Goal: Obtain resource: Download file/media

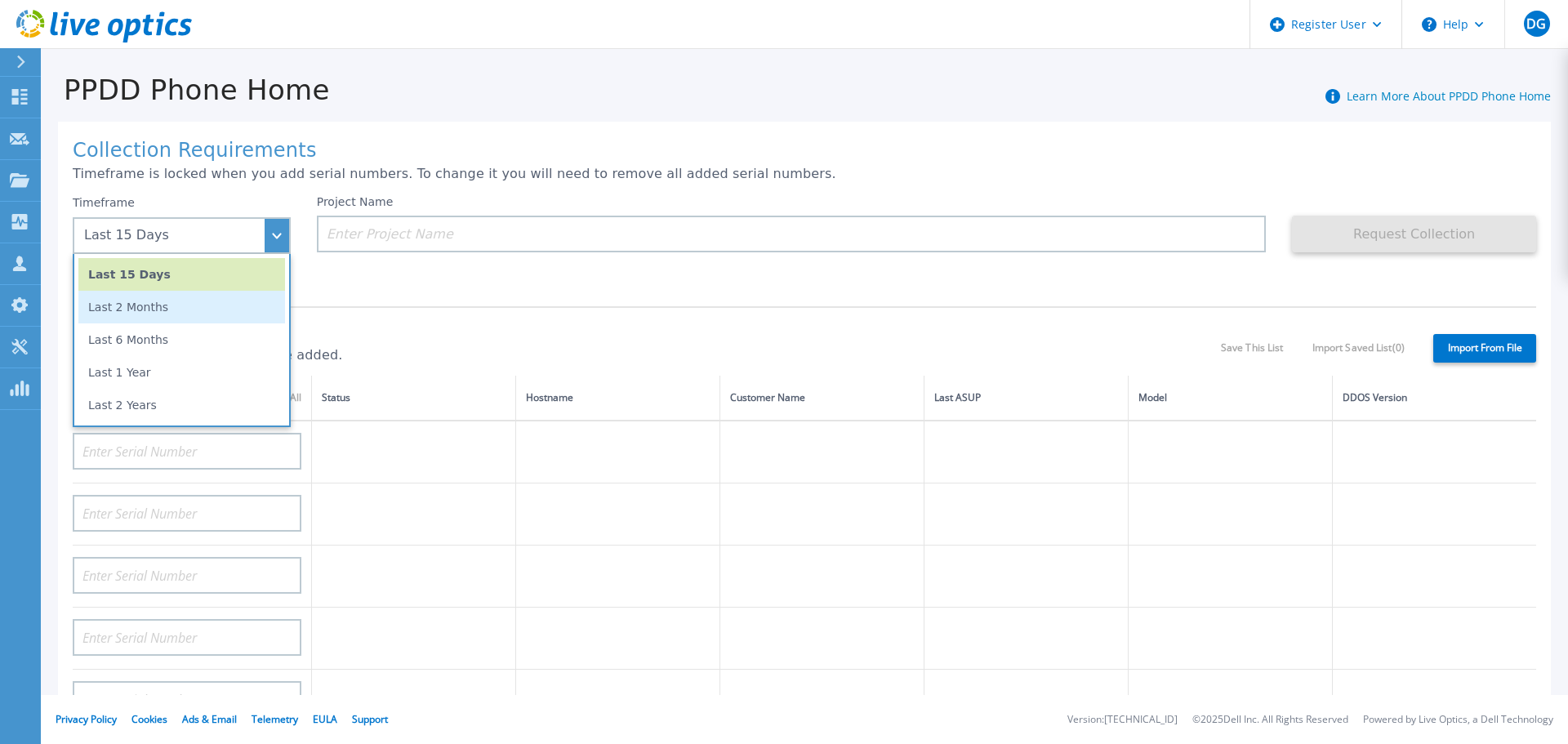
click at [153, 311] on li "Last 2 Months" at bounding box center [182, 307] width 207 height 33
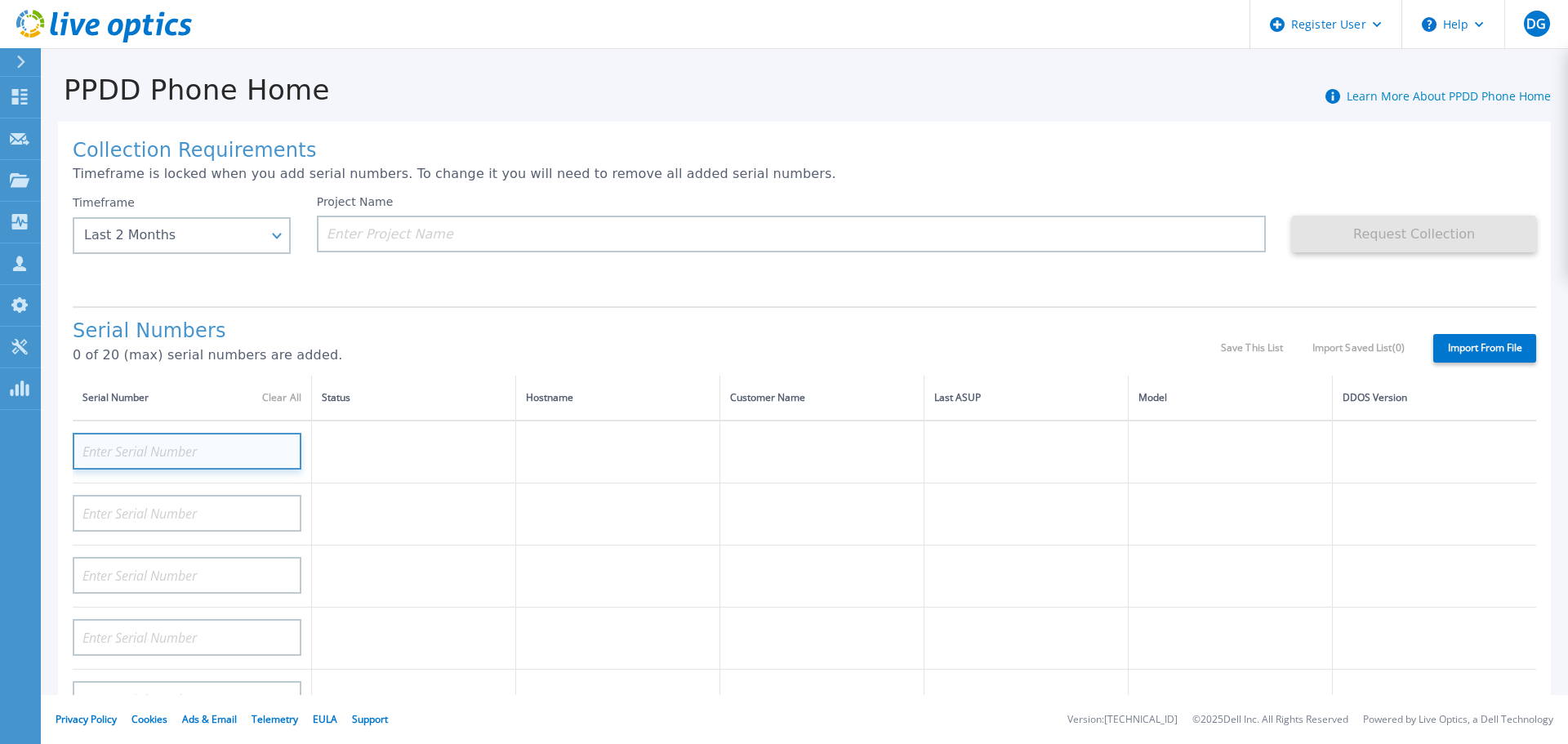
click at [132, 454] on input at bounding box center [187, 451] width 229 height 37
click at [160, 445] on input at bounding box center [187, 451] width 229 height 37
paste input "DE410251503518"
type input "DE410251503518"
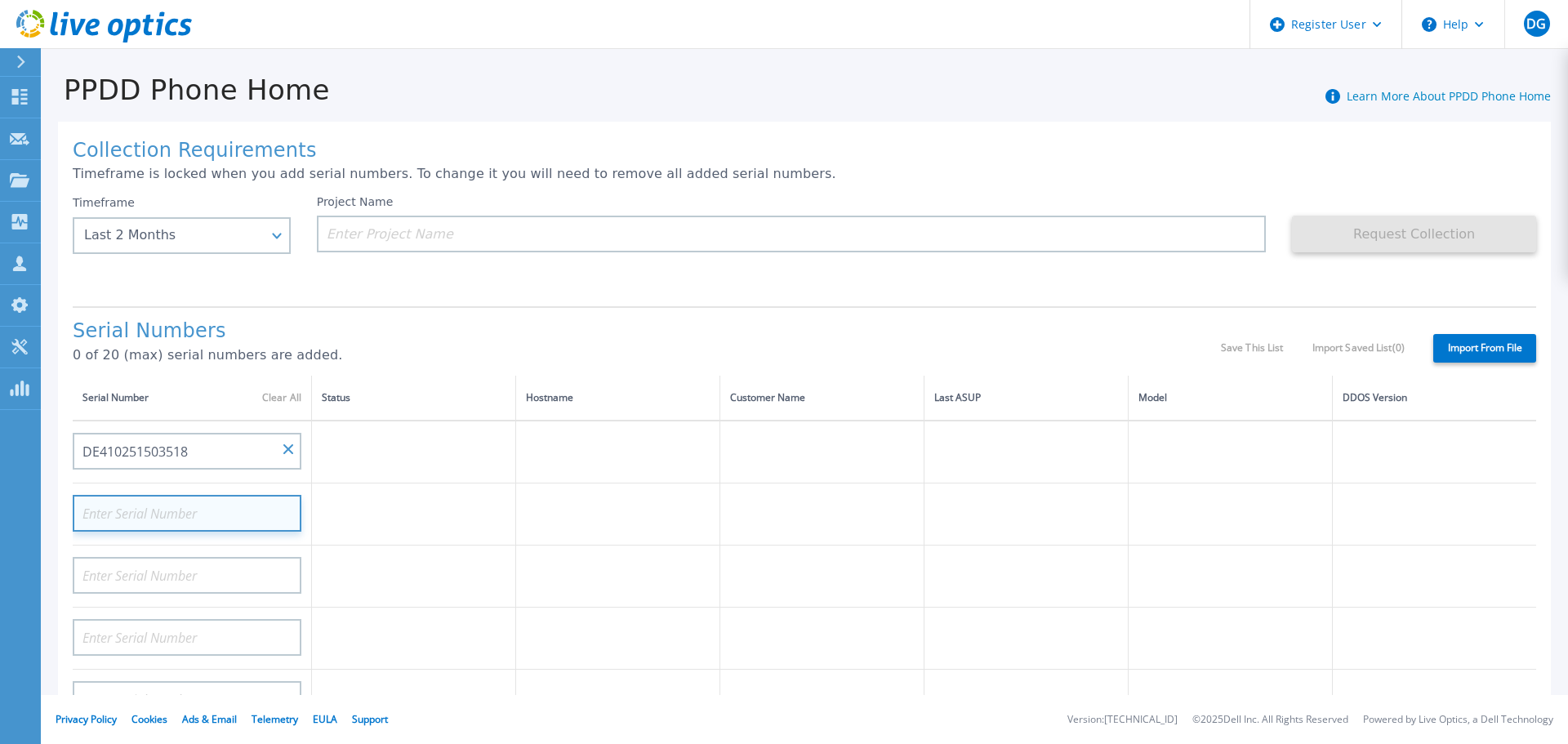
click at [166, 509] on input at bounding box center [187, 514] width 229 height 37
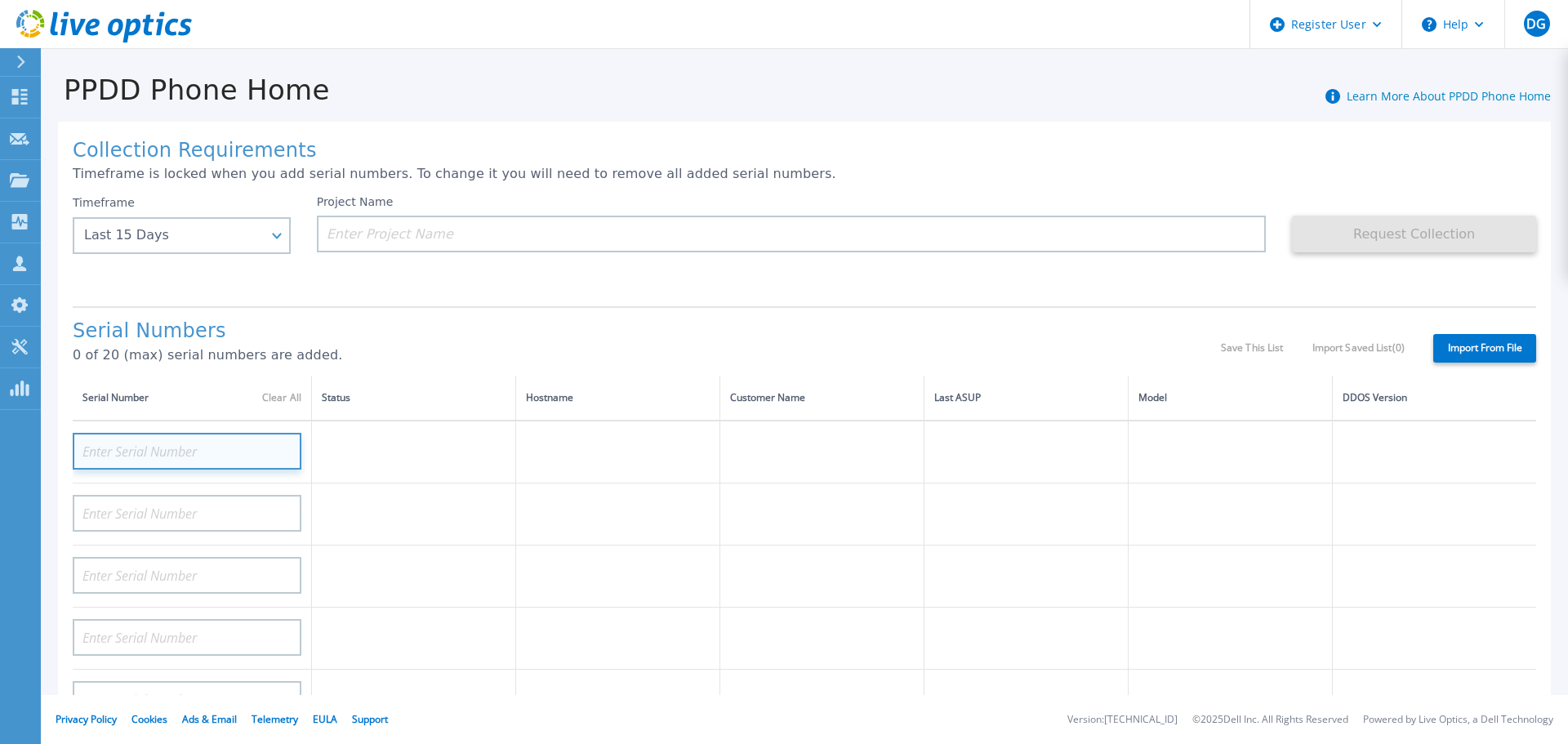
click at [167, 448] on input at bounding box center [187, 451] width 229 height 37
paste input "DE410251503519"
type input "DE410251503519"
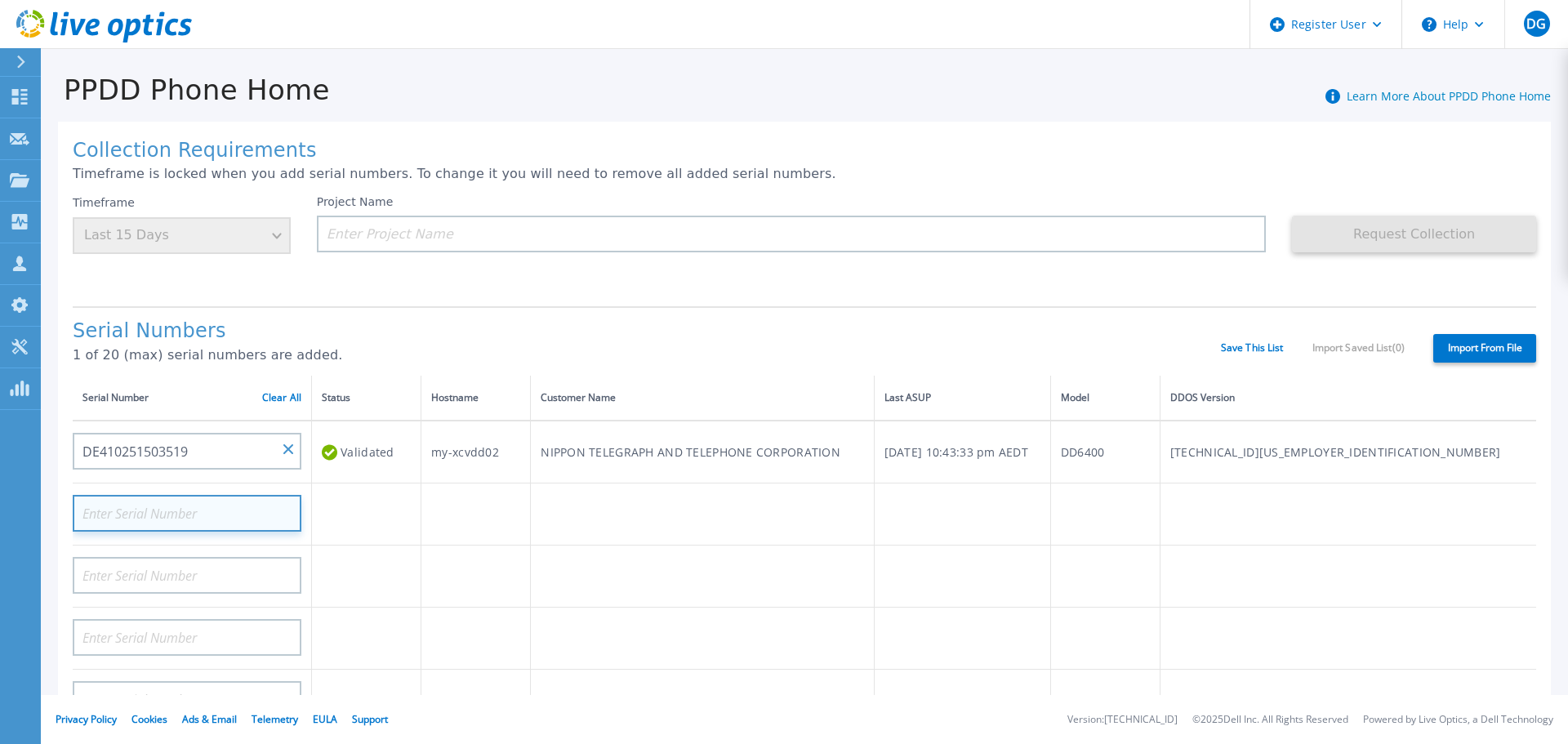
click at [219, 505] on input at bounding box center [187, 514] width 229 height 37
paste input "DE410251503518"
type input "DE410251503518"
click at [270, 245] on div "Timeframe Last 15 Days" at bounding box center [181, 224] width 218 height 59
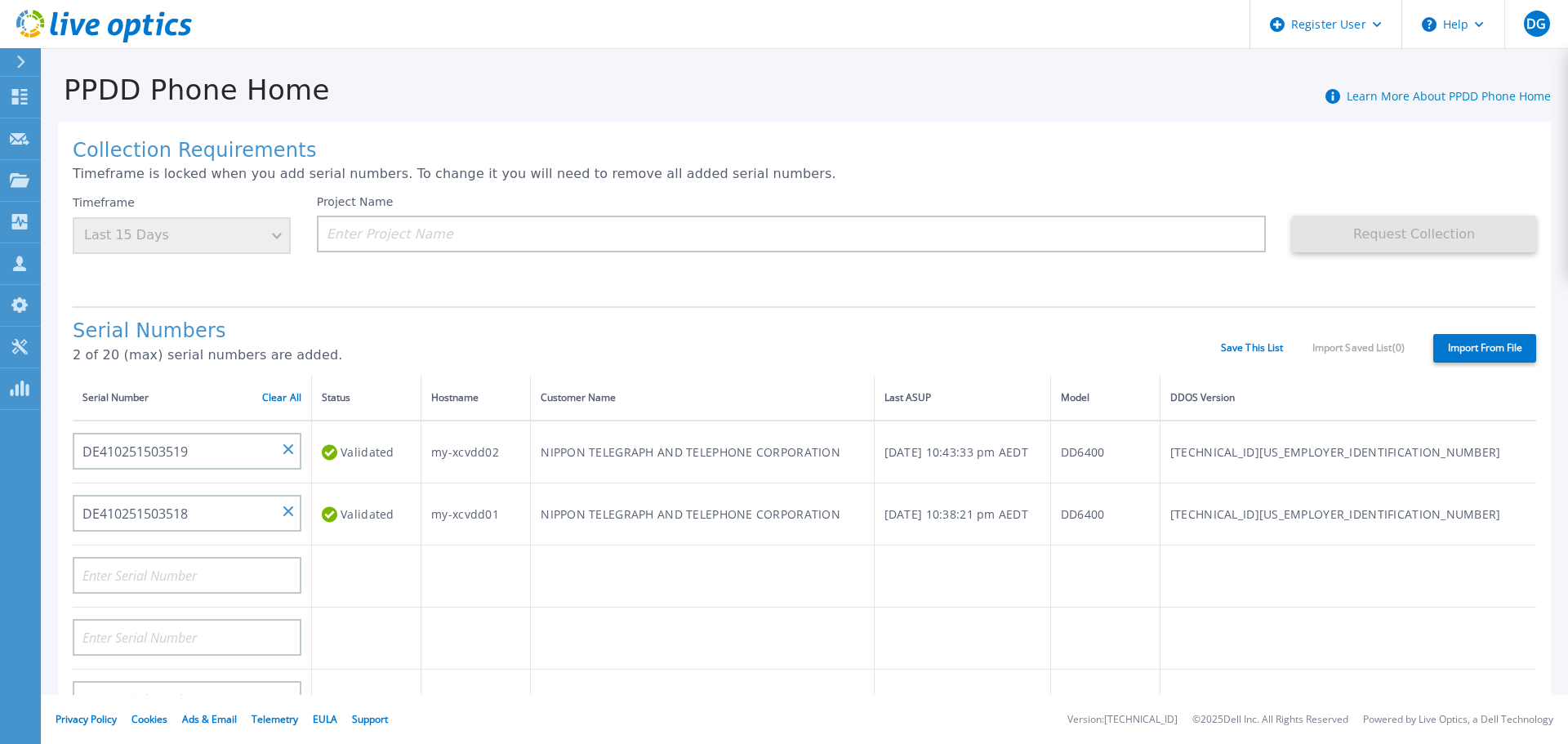
click at [270, 245] on div "Timeframe Last 15 Days" at bounding box center [181, 224] width 218 height 59
click at [276, 234] on div "Timeframe Last 15 Days" at bounding box center [181, 224] width 218 height 59
click at [388, 240] on input at bounding box center [792, 235] width 950 height 37
click at [271, 237] on div "Timeframe Last 15 Days" at bounding box center [181, 224] width 218 height 59
click at [484, 229] on input at bounding box center [792, 235] width 950 height 37
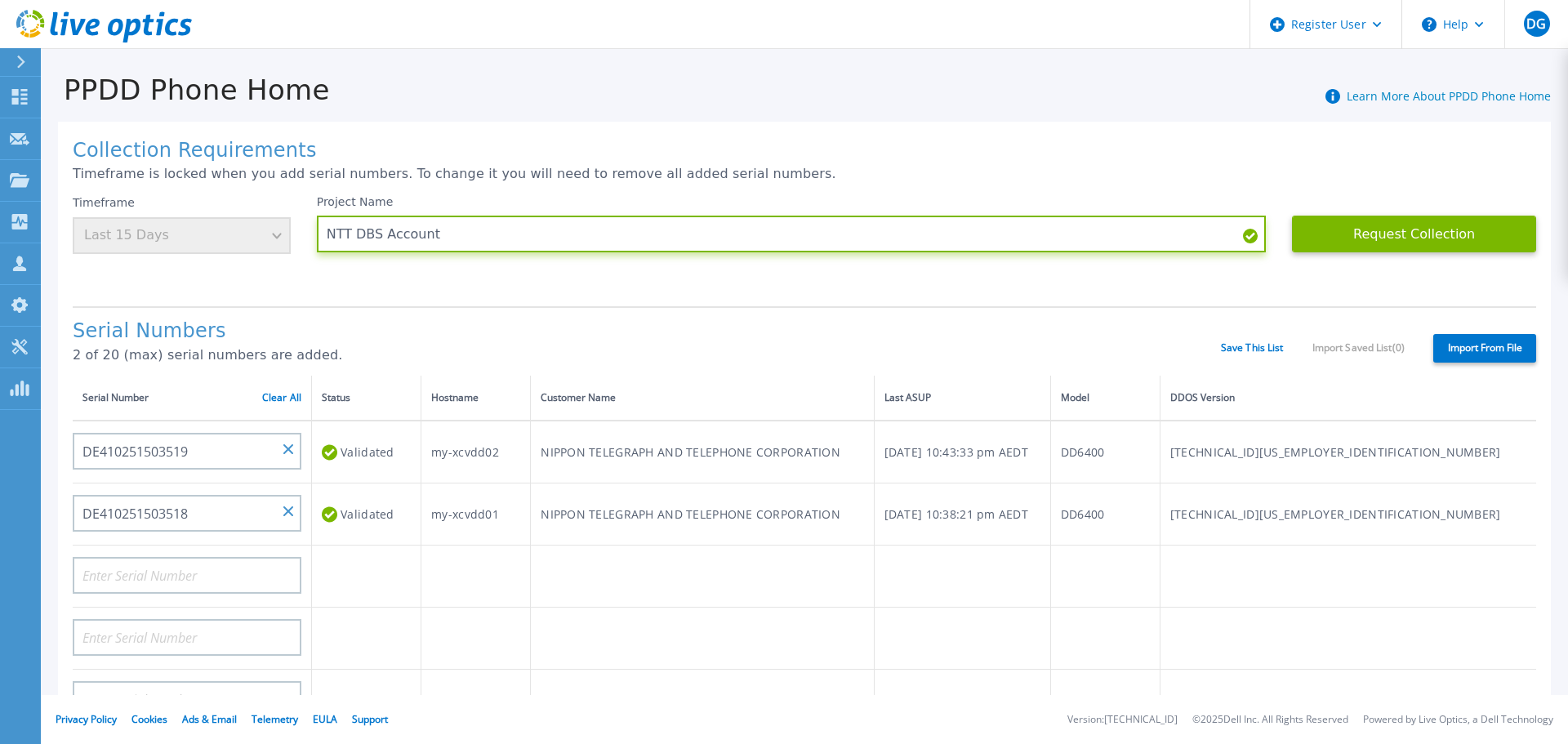
type input "NTT DBS Account"
click at [282, 243] on div "Timeframe Last 15 Days" at bounding box center [181, 224] width 218 height 59
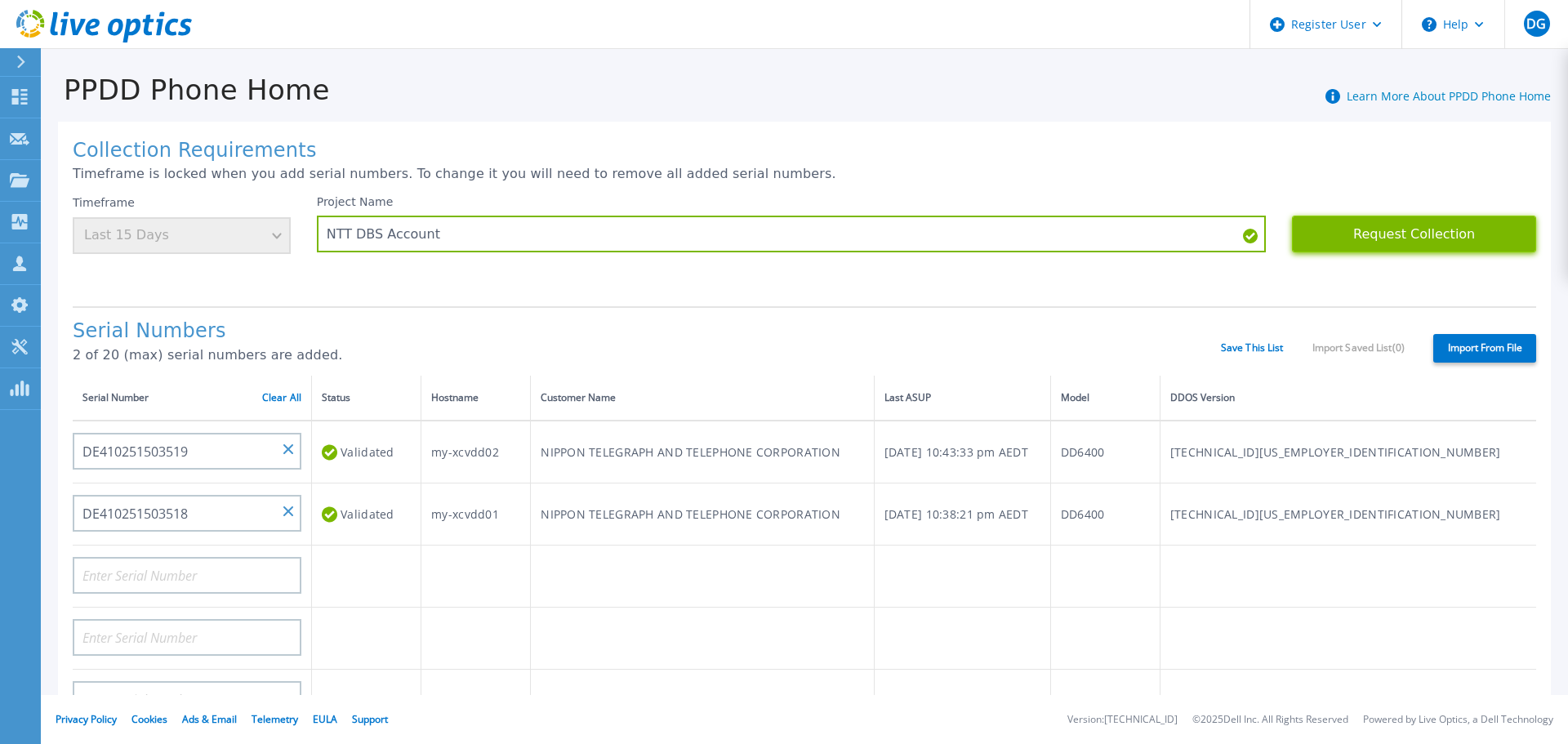
click at [1379, 239] on button "Request Collection" at bounding box center [1413, 235] width 245 height 37
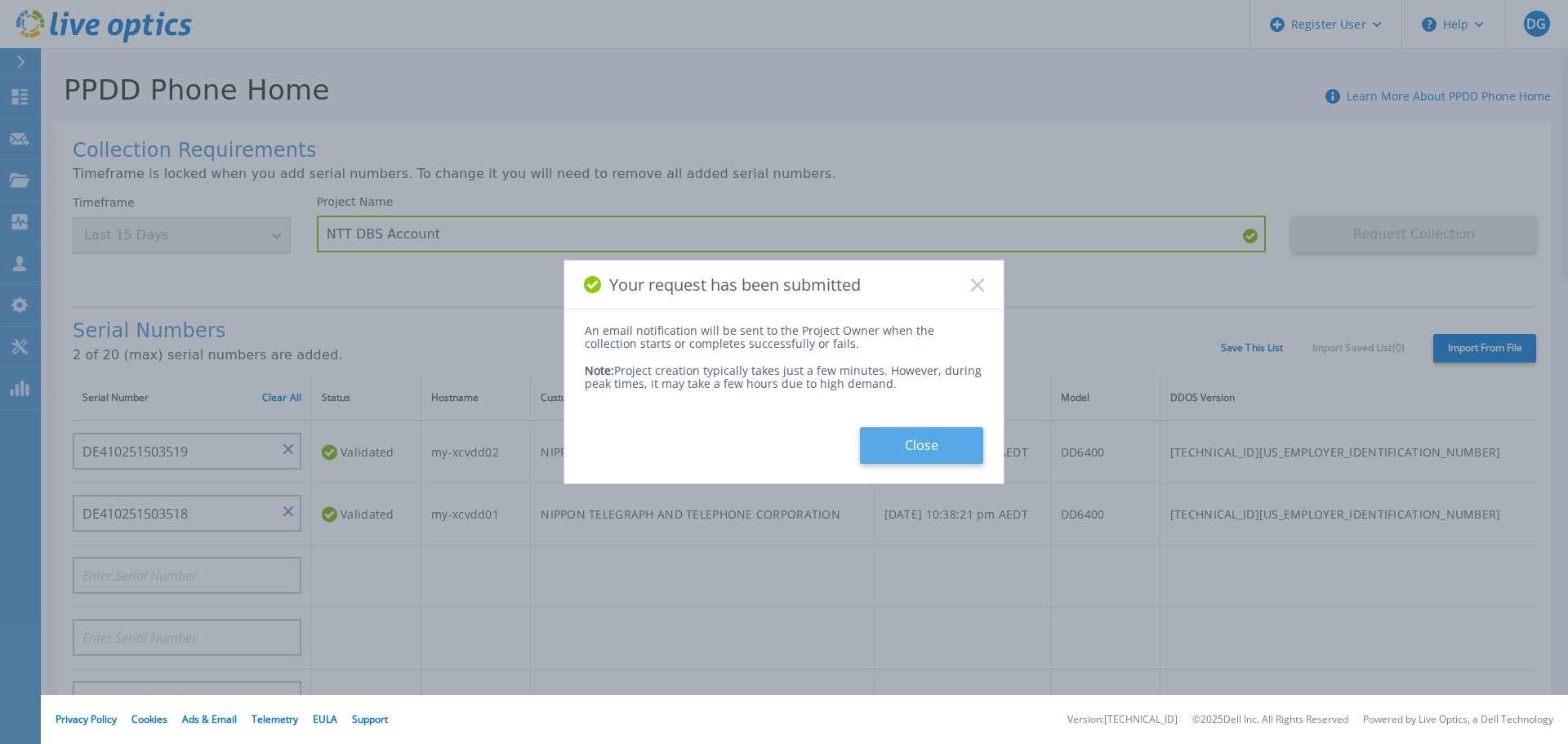
click at [897, 448] on button "Close" at bounding box center [921, 446] width 124 height 37
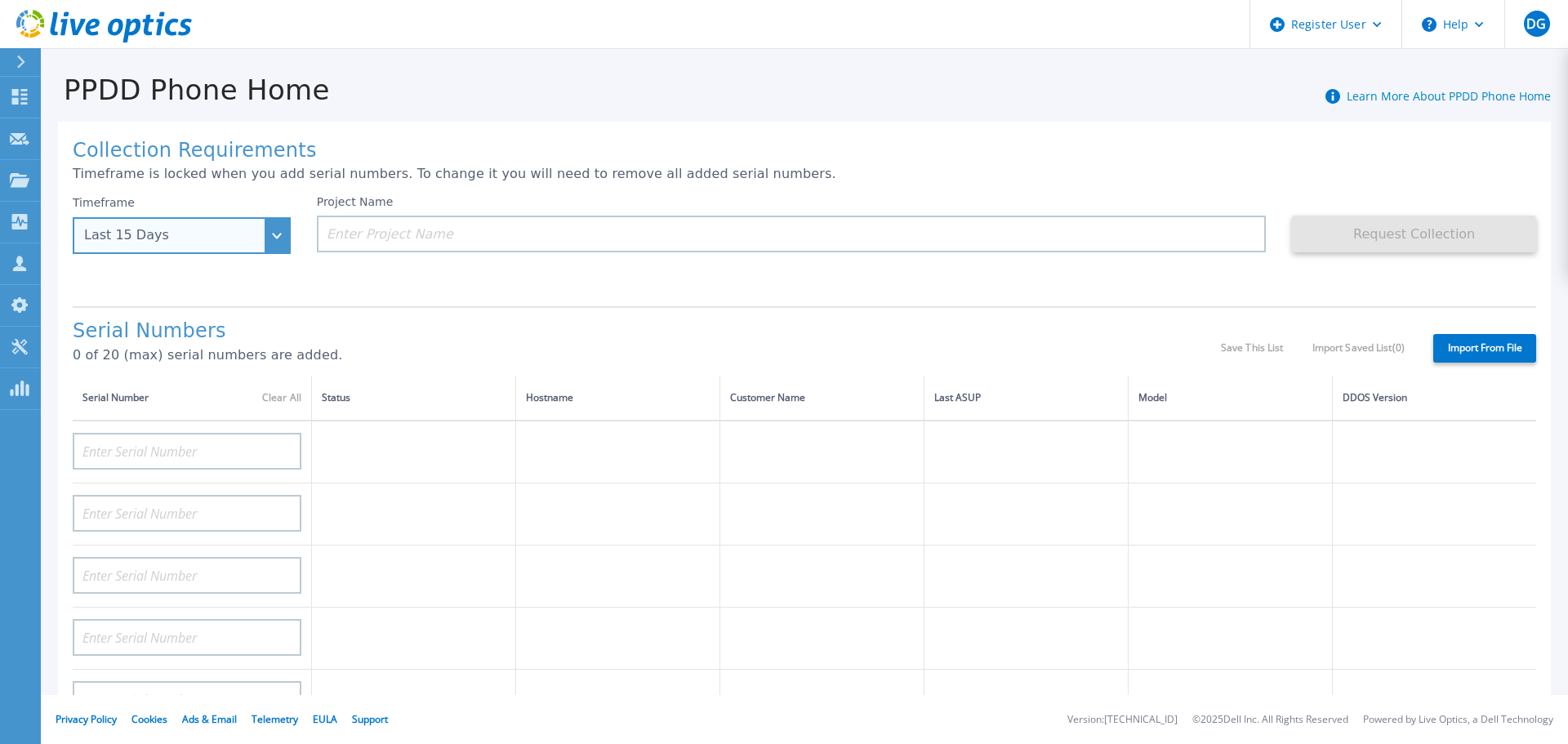
click at [276, 240] on div "Last 15 Days" at bounding box center [181, 235] width 218 height 37
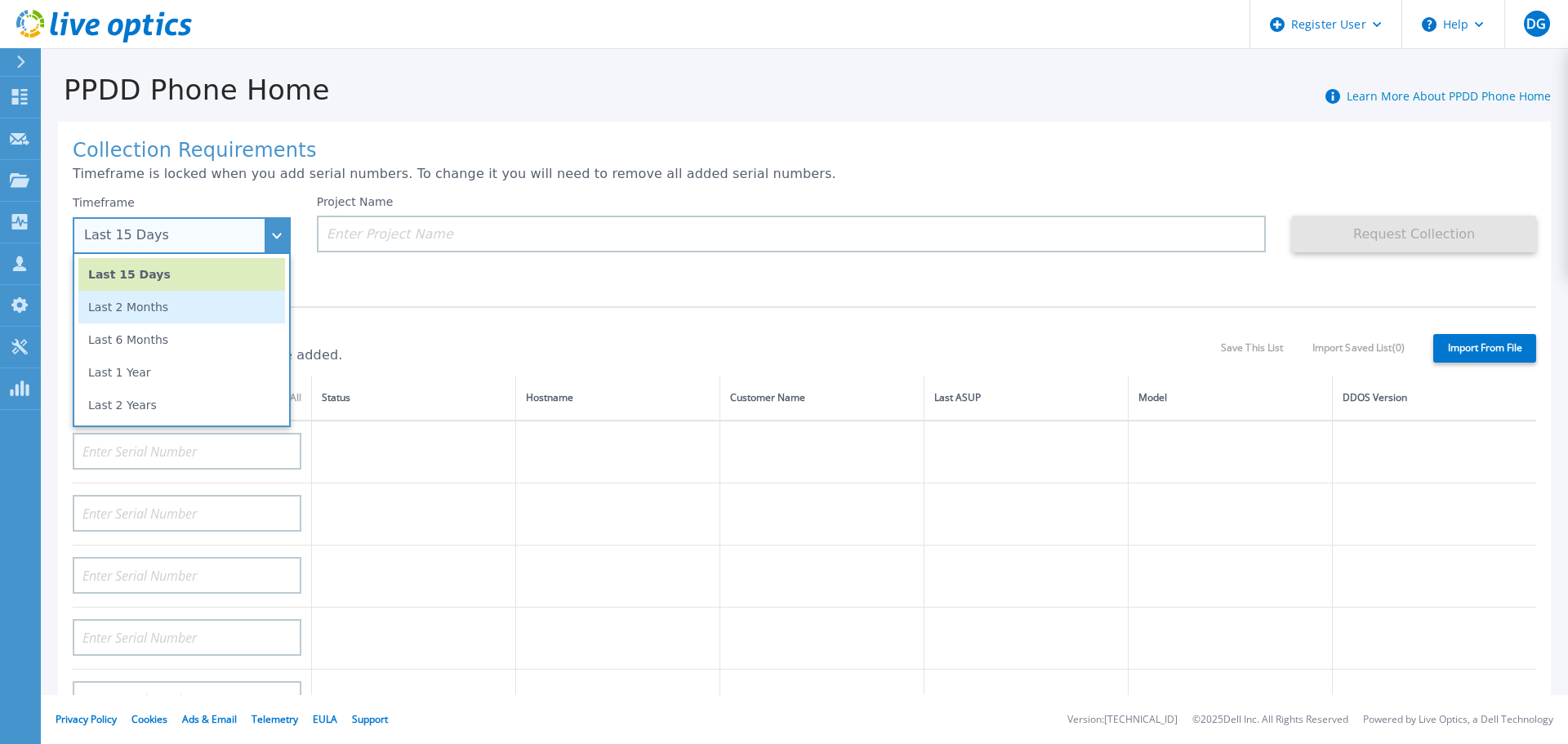
click at [172, 309] on li "Last 2 Months" at bounding box center [182, 307] width 207 height 33
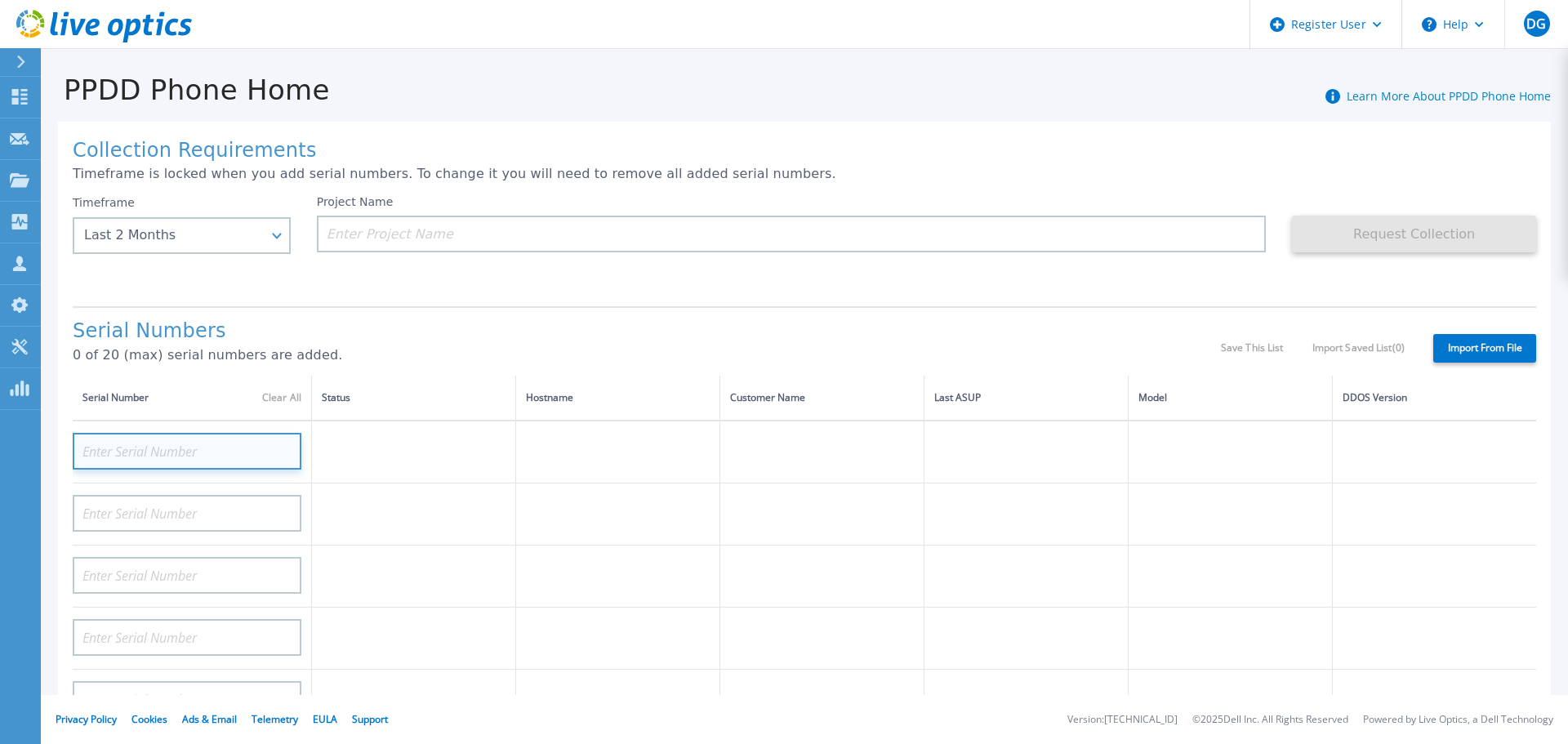
click at [160, 452] on input at bounding box center [187, 451] width 229 height 37
paste input "DE410251503518"
type input "DE410251503518"
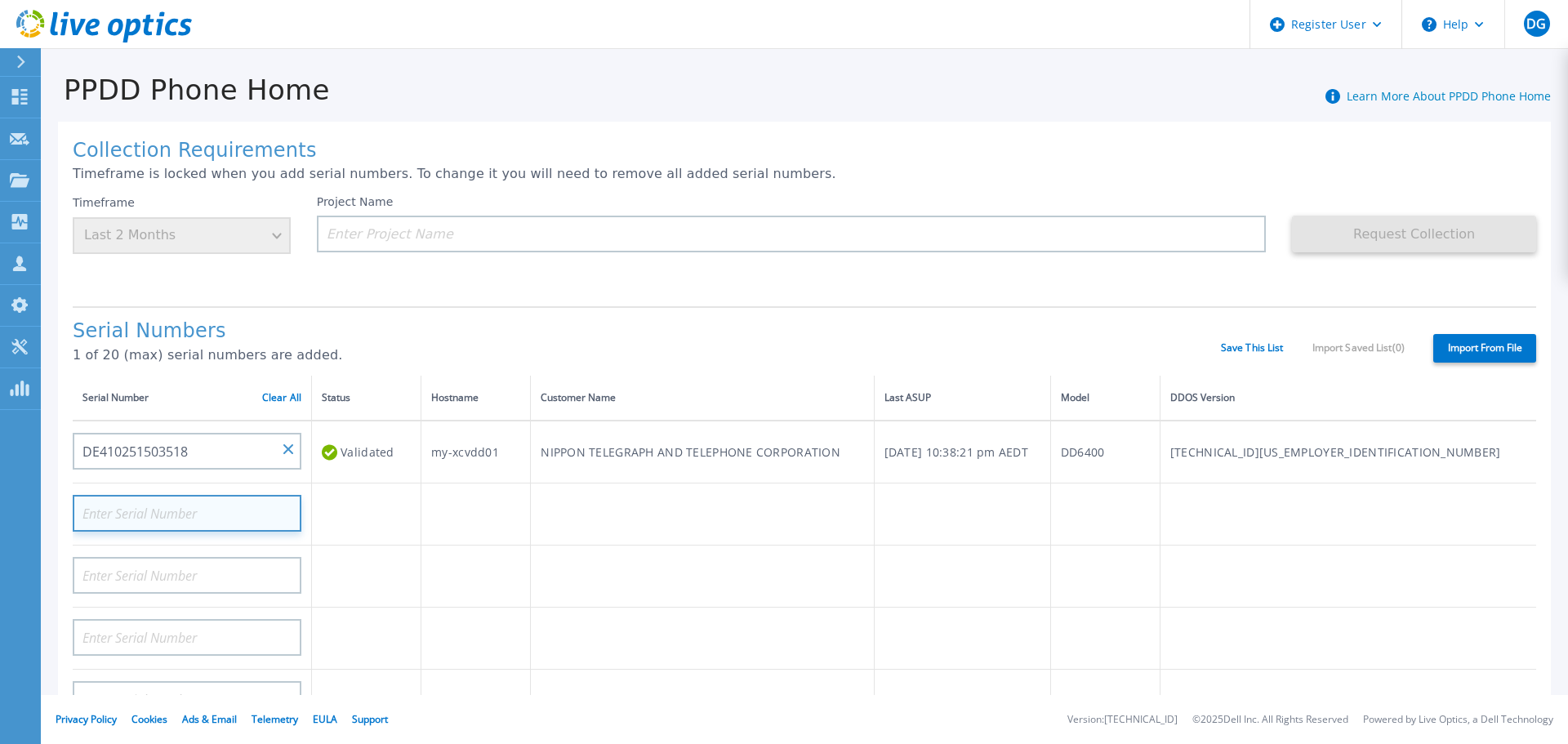
click at [139, 509] on input at bounding box center [187, 514] width 229 height 37
paste input "DE410251503519"
type input "DE410251503519"
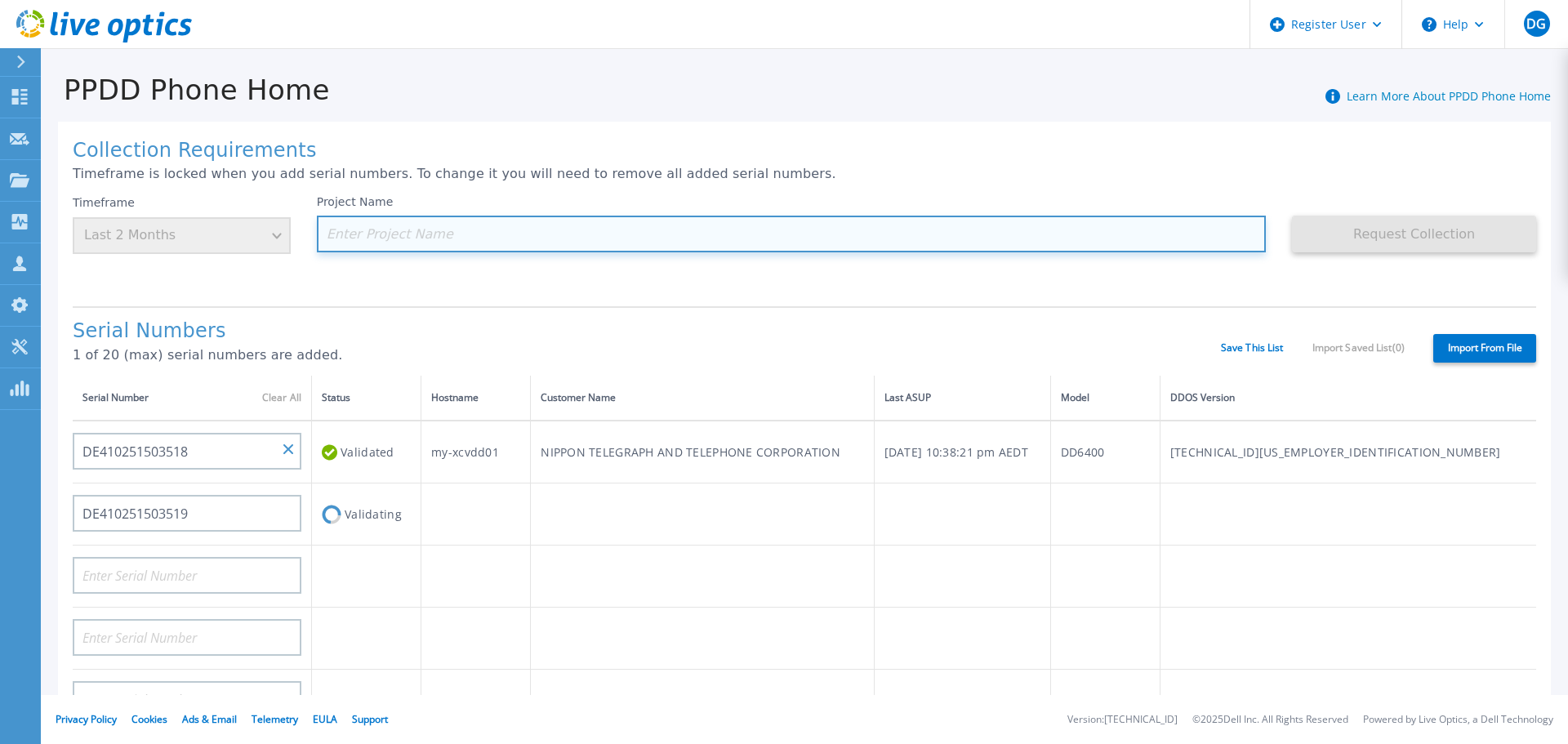
click at [439, 238] on input at bounding box center [792, 235] width 950 height 37
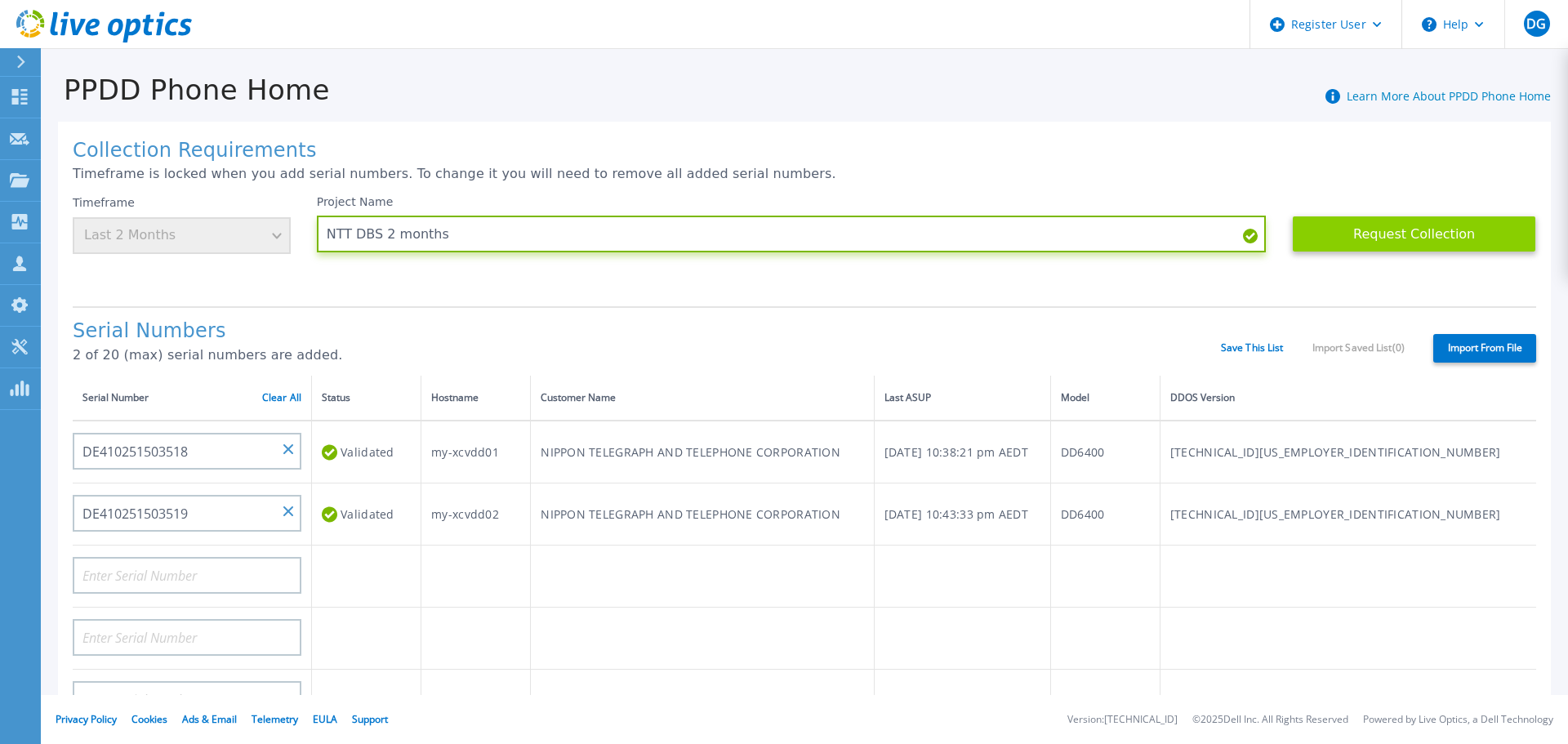
type input "NTT DBS 2 months"
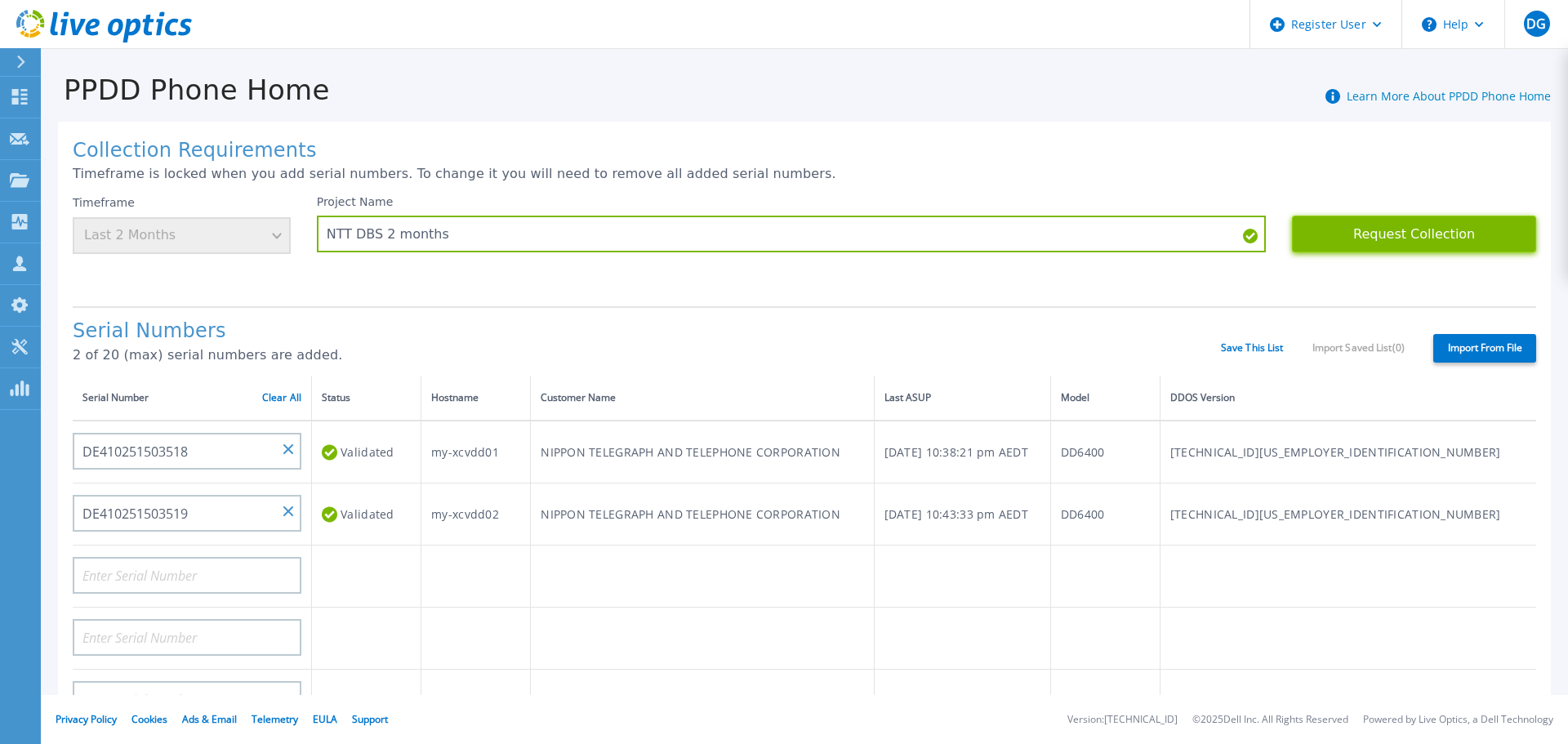
click at [1376, 236] on button "Request Collection" at bounding box center [1413, 235] width 245 height 37
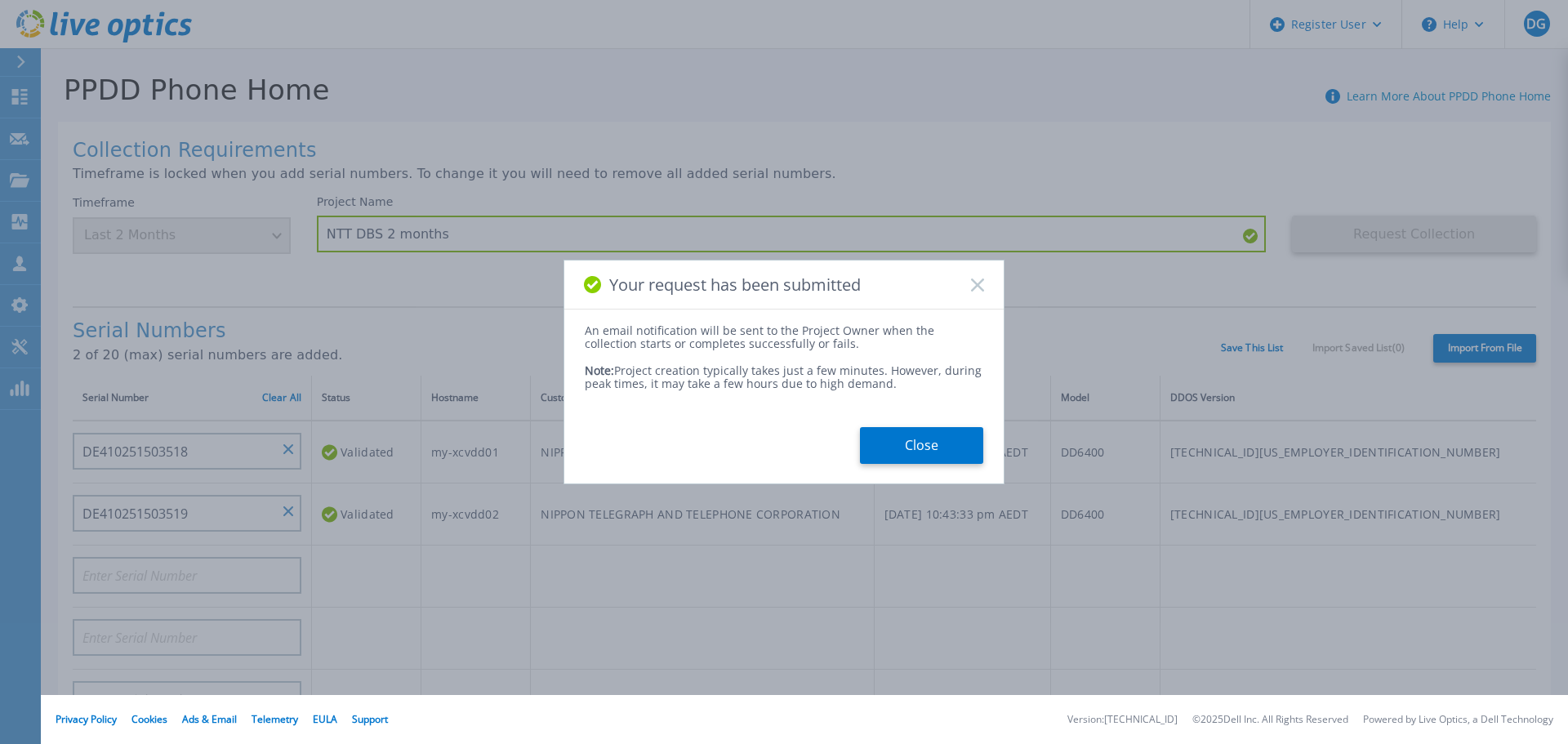
click at [911, 442] on button "Close" at bounding box center [921, 446] width 124 height 37
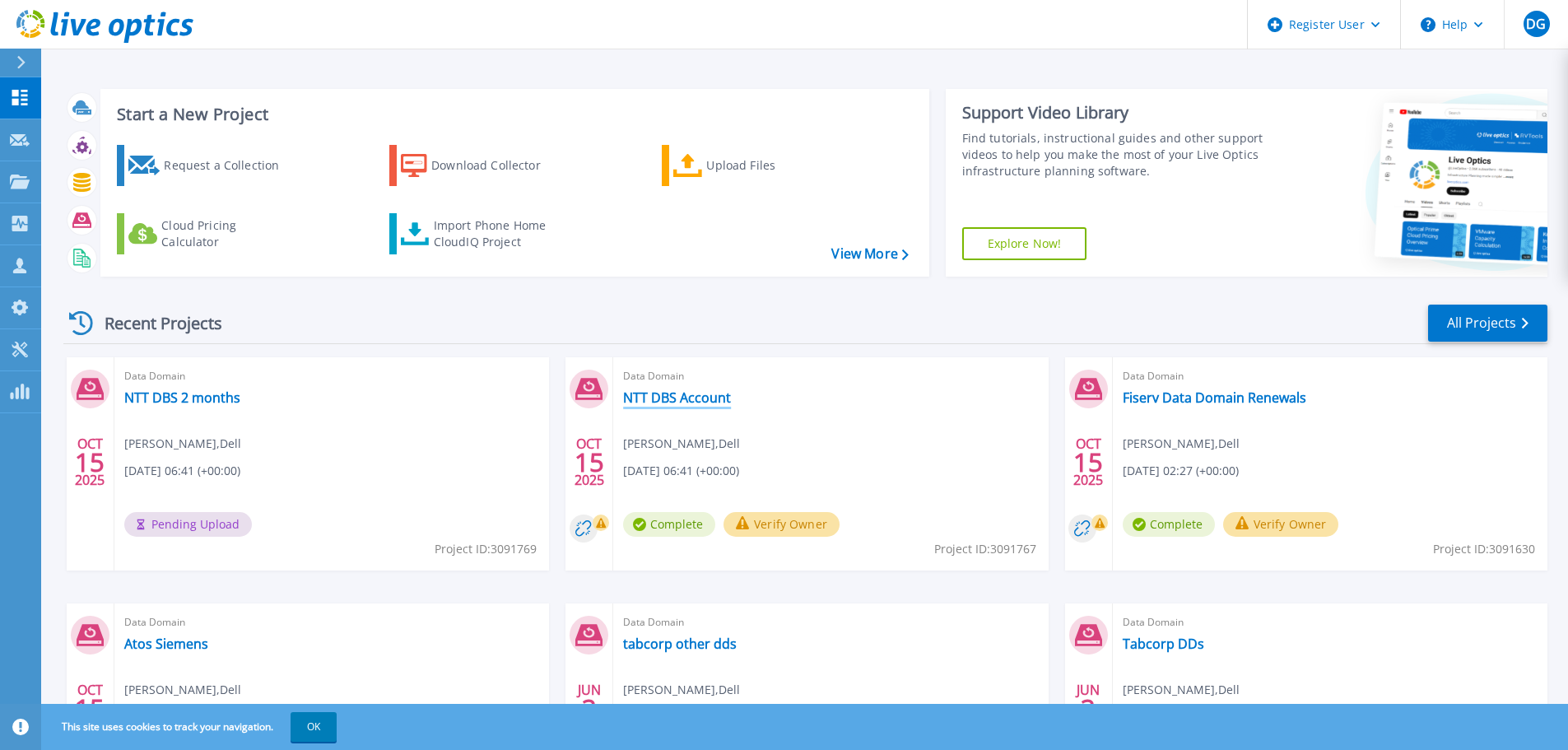
click at [667, 397] on link "NTT DBS Account" at bounding box center [677, 397] width 108 height 16
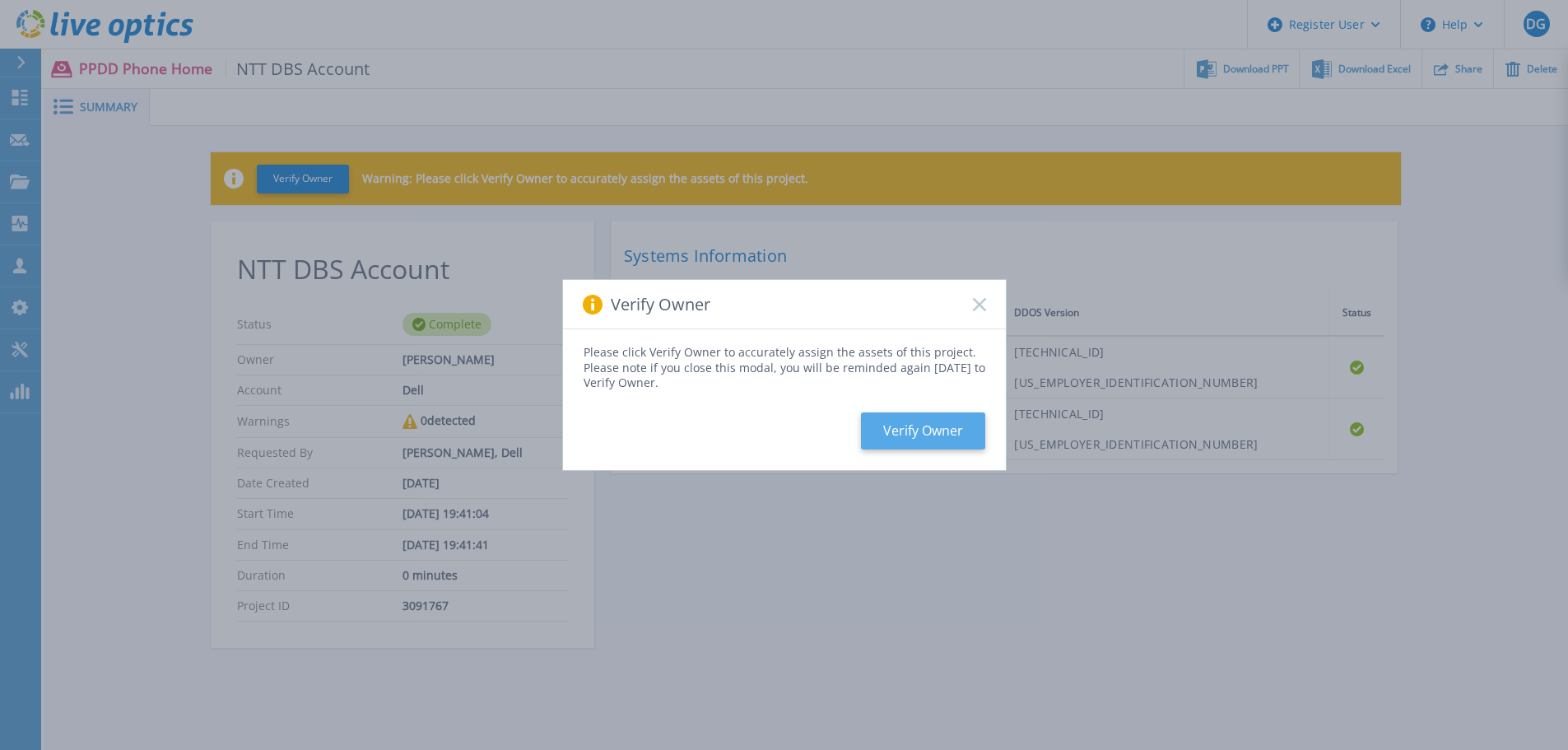
click at [906, 431] on button "Verify Owner" at bounding box center [923, 431] width 125 height 37
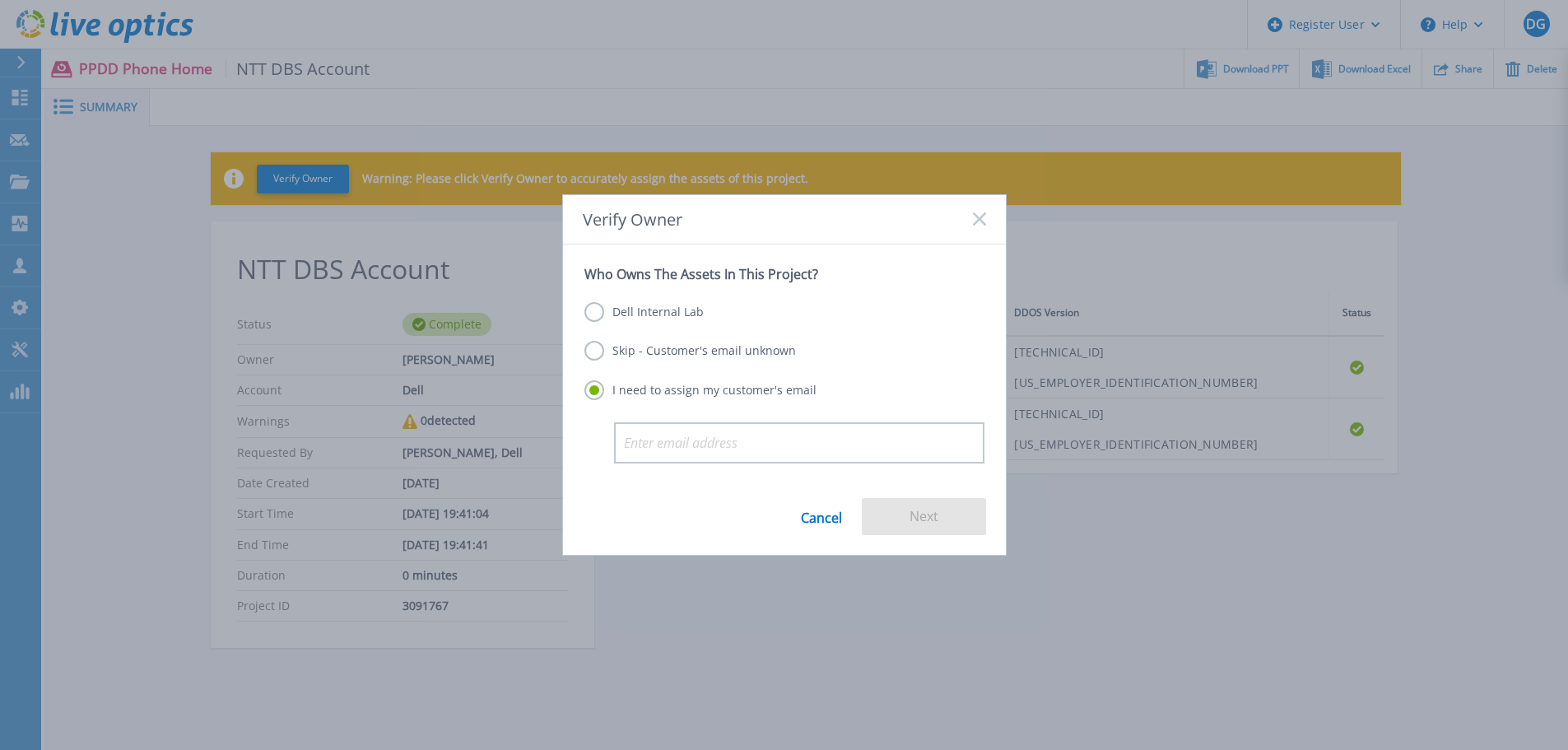
click at [603, 351] on label "Skip - Customer's email unknown" at bounding box center [690, 350] width 212 height 19
click at [0, 0] on input "Skip - Customer's email unknown" at bounding box center [0, 0] width 0 height 0
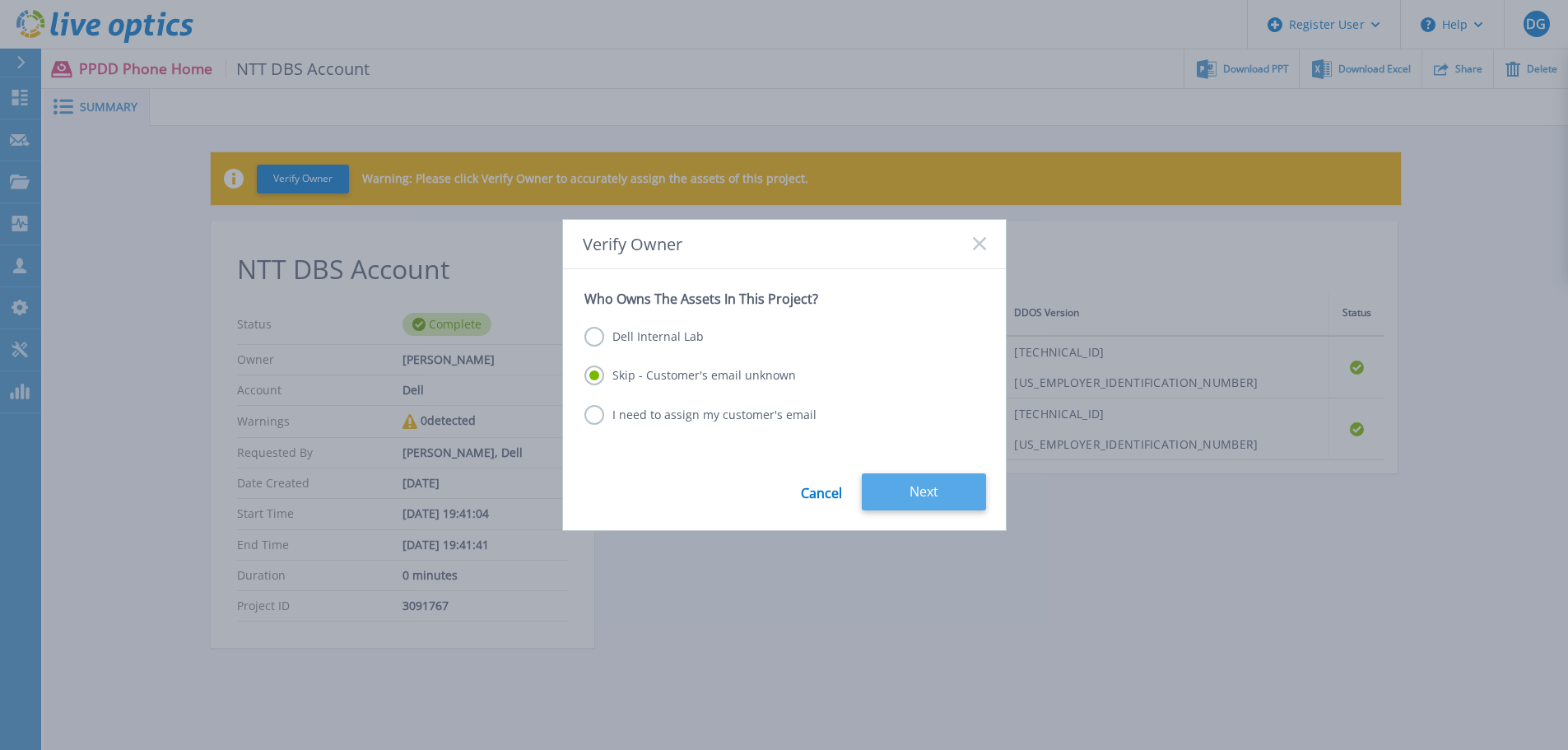
click at [931, 487] on button "Next" at bounding box center [923, 492] width 125 height 37
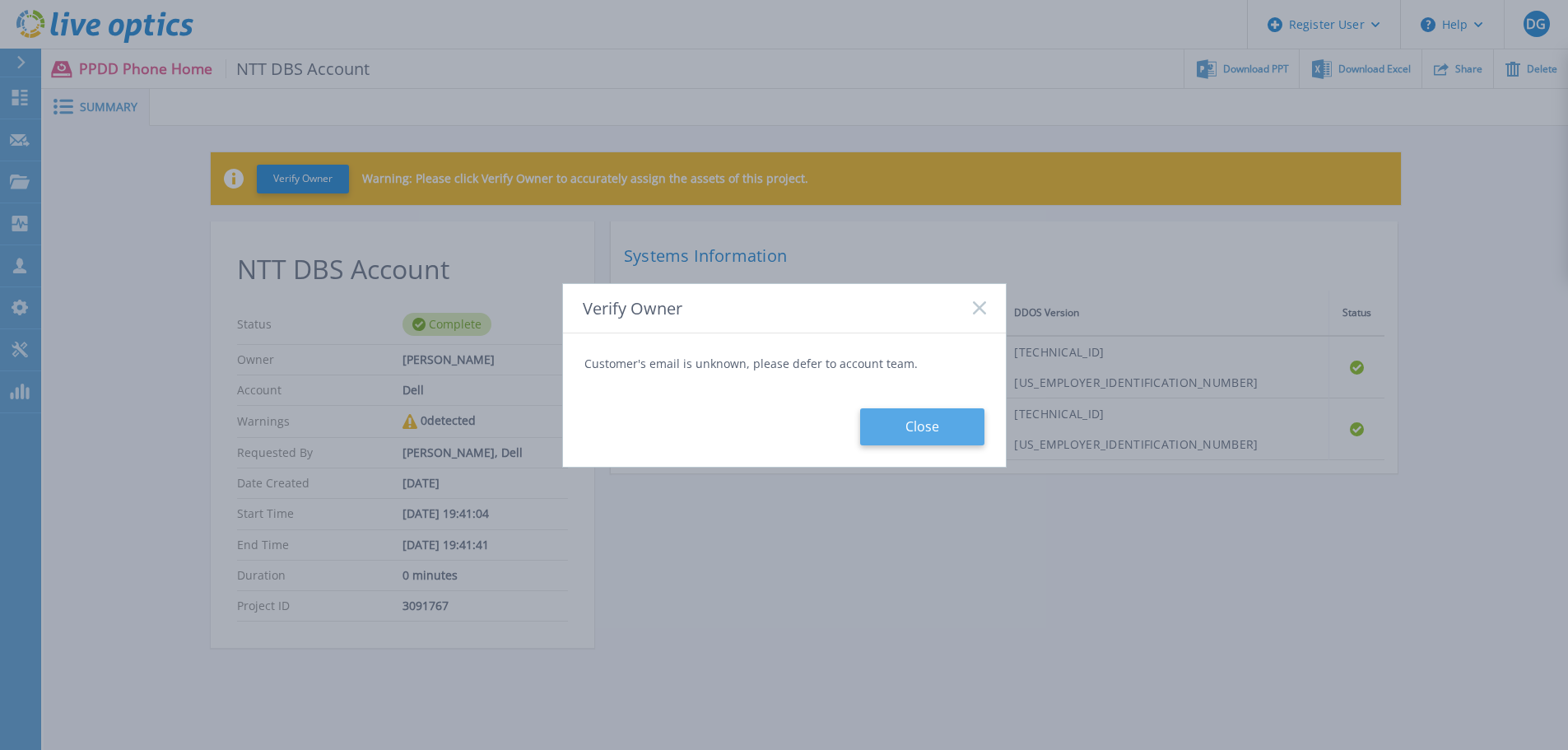
click at [925, 425] on button "Close" at bounding box center [922, 427] width 125 height 37
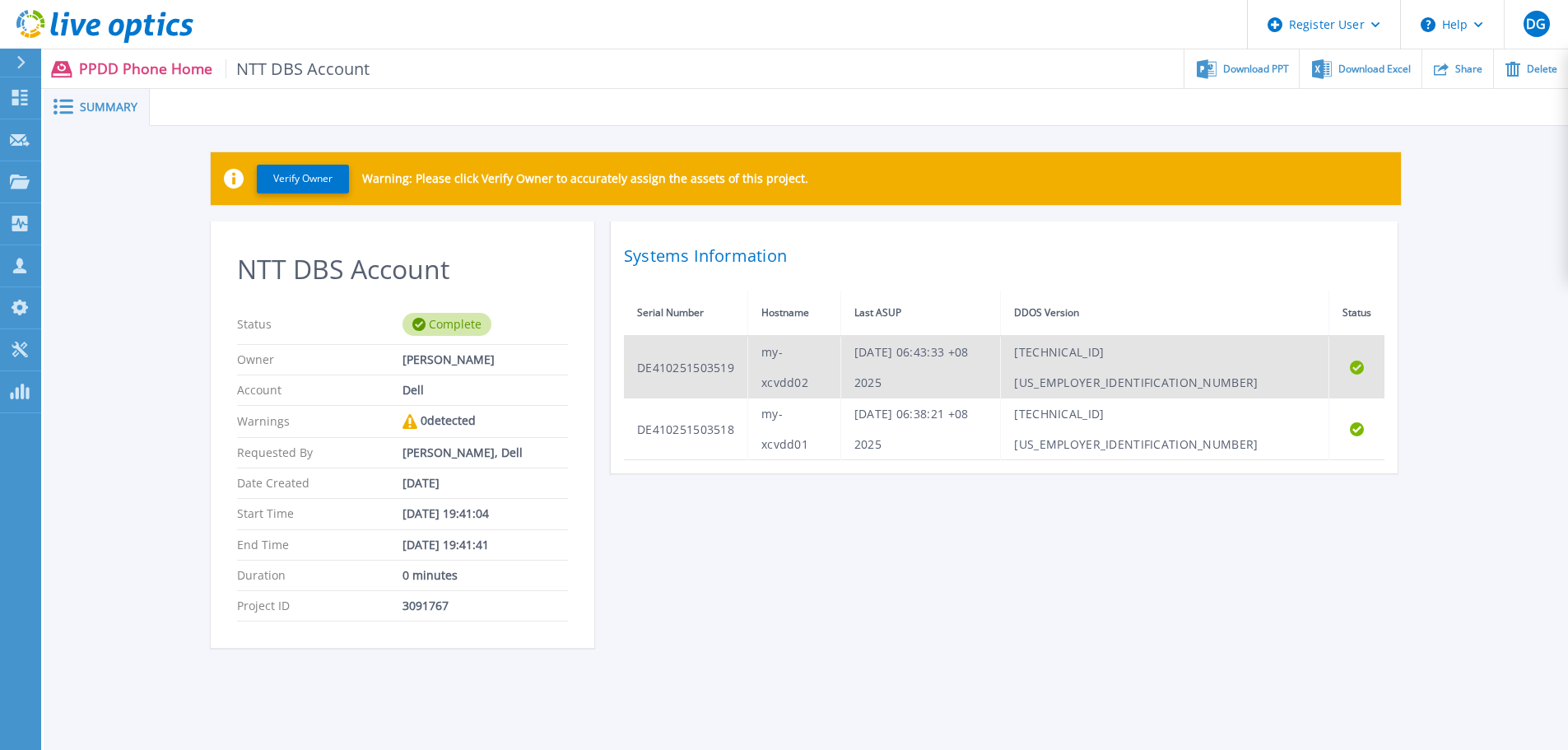
click at [828, 357] on td "my-xcvdd02" at bounding box center [795, 367] width 93 height 63
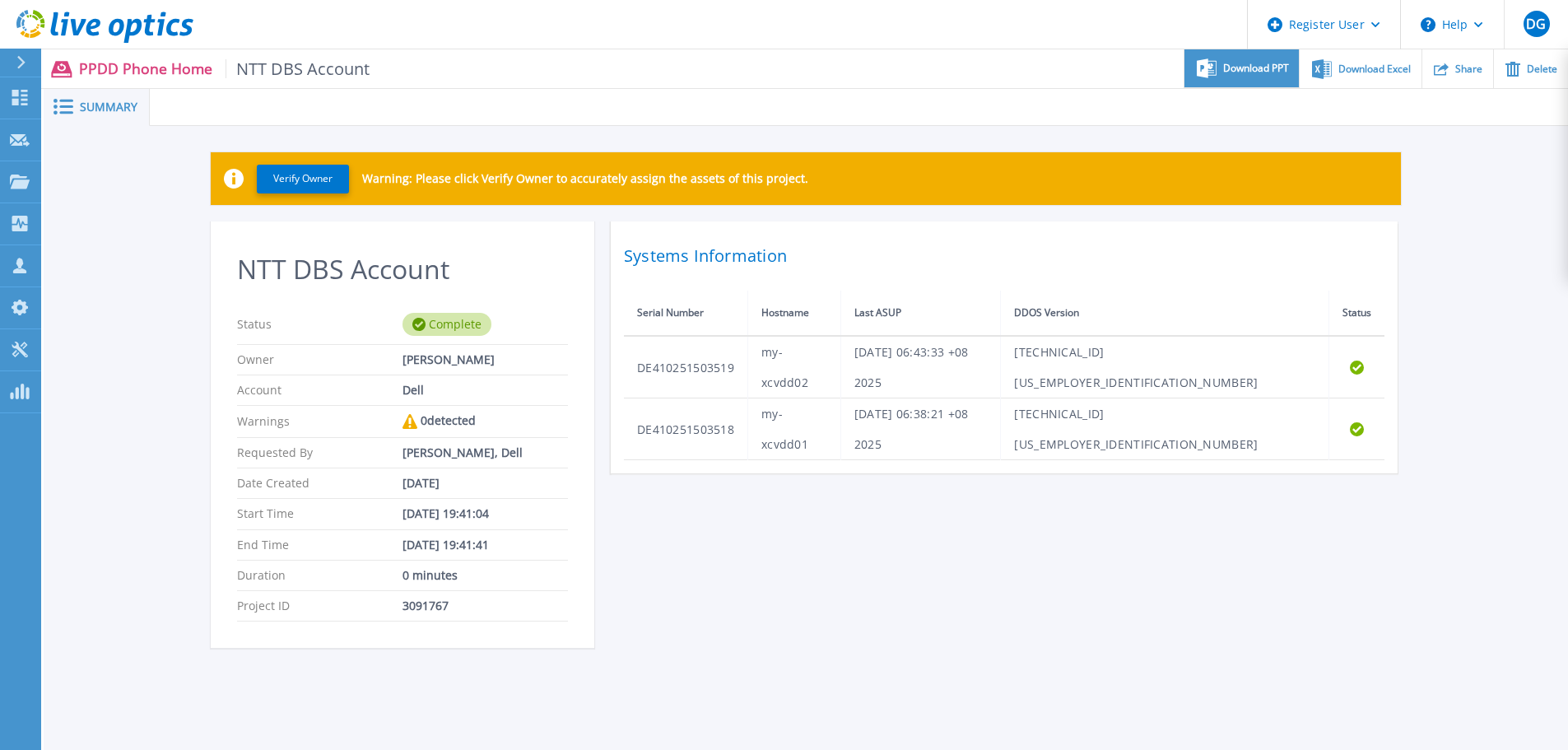
click at [1228, 68] on span "Download PPT" at bounding box center [1256, 69] width 66 height 10
click at [1186, 583] on div "NTT DBS Account Status Complete Owner David Giles Account Dell Warnings 0 detec…" at bounding box center [806, 444] width 1190 height 447
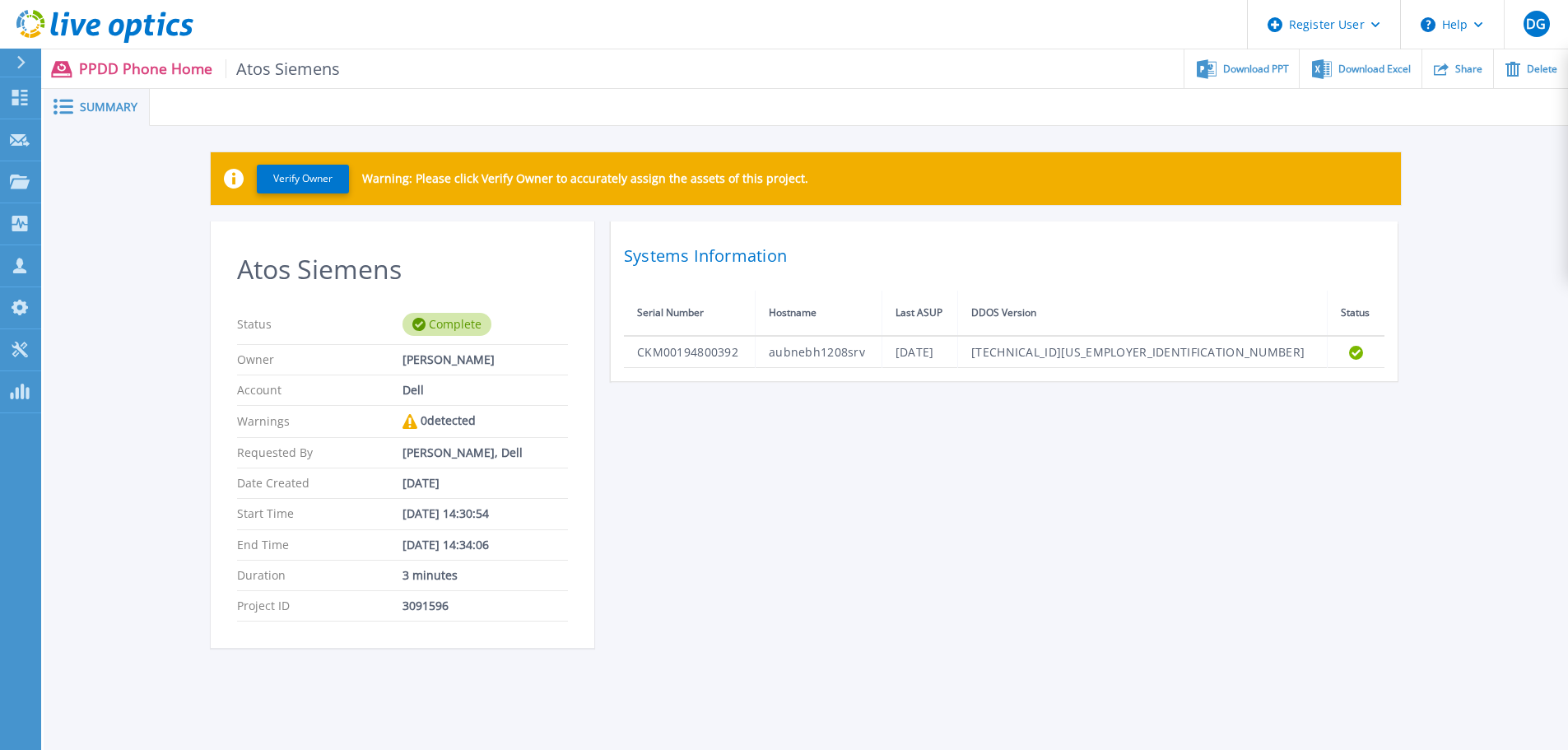
click at [120, 27] on icon at bounding box center [116, 27] width 15 height 17
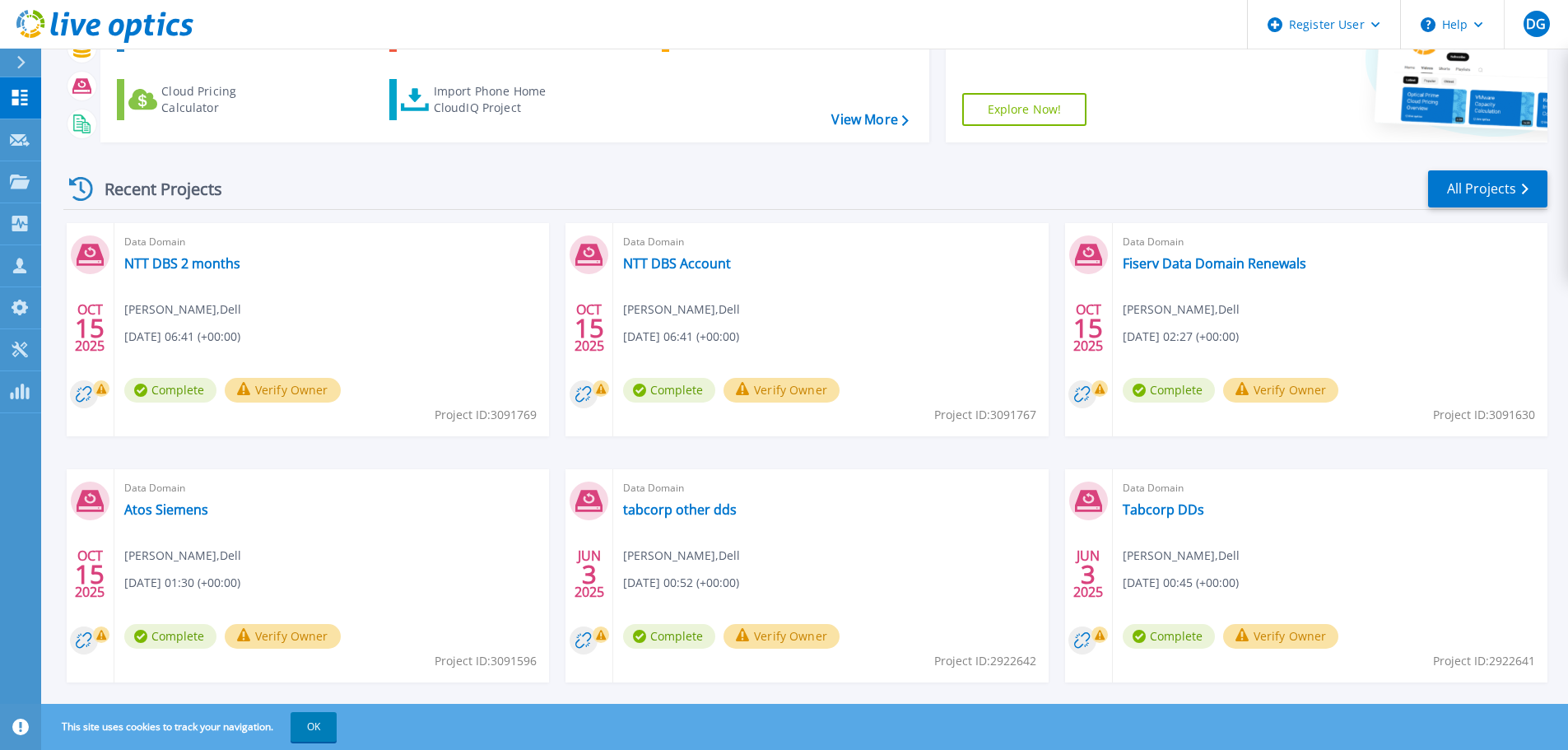
scroll to position [162, 0]
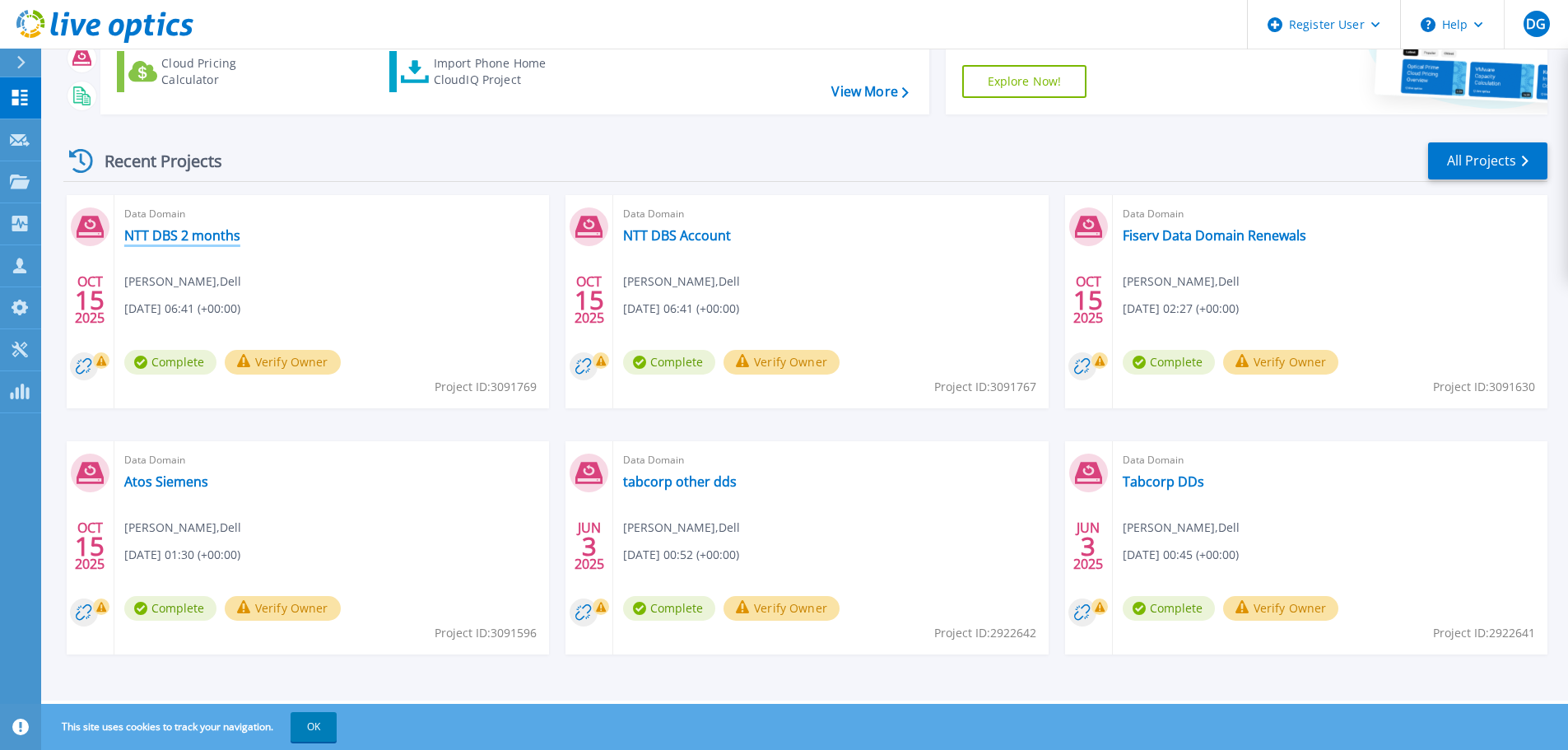
click at [175, 233] on link "NTT DBS 2 months" at bounding box center [182, 235] width 116 height 16
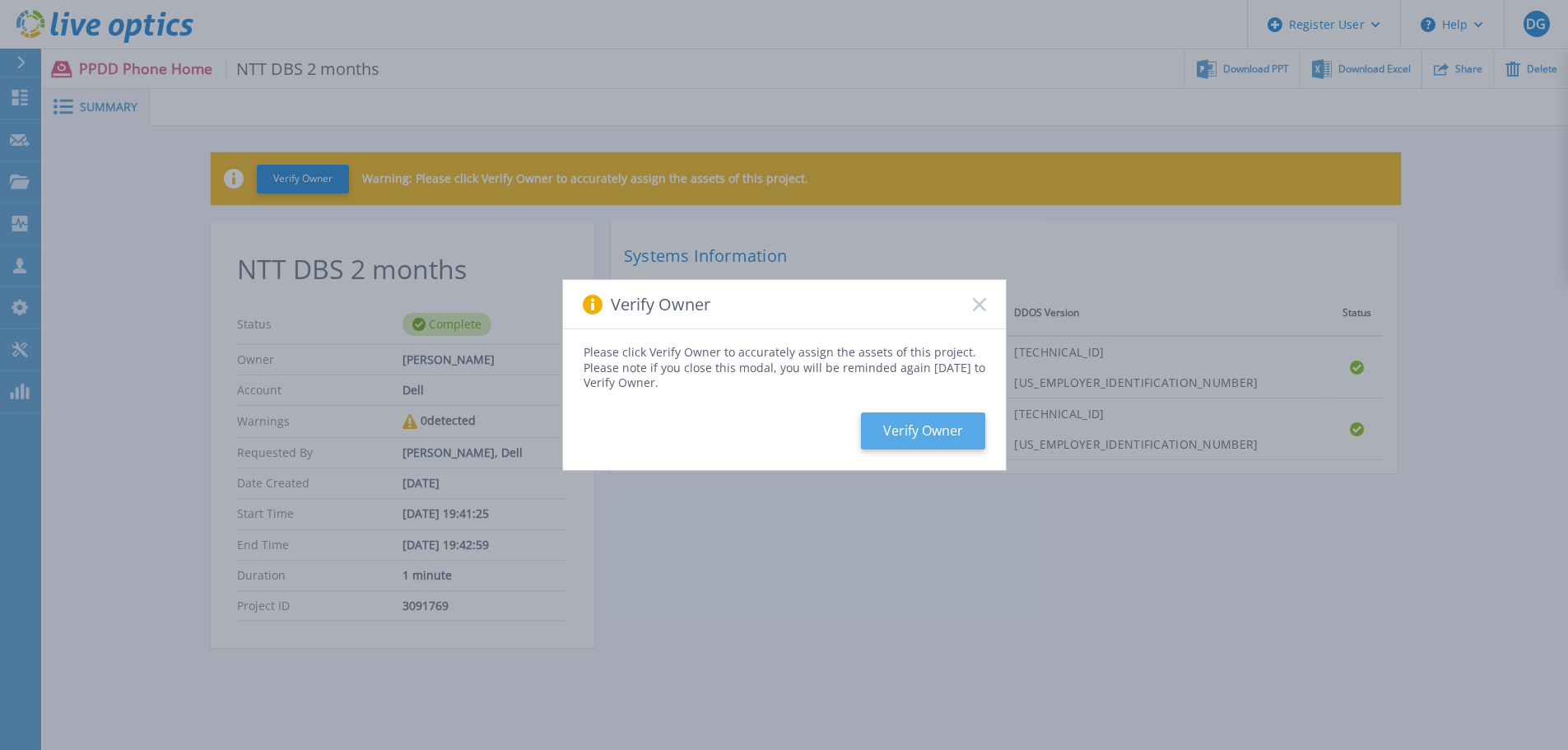
click at [948, 433] on button "Verify Owner" at bounding box center [923, 431] width 125 height 37
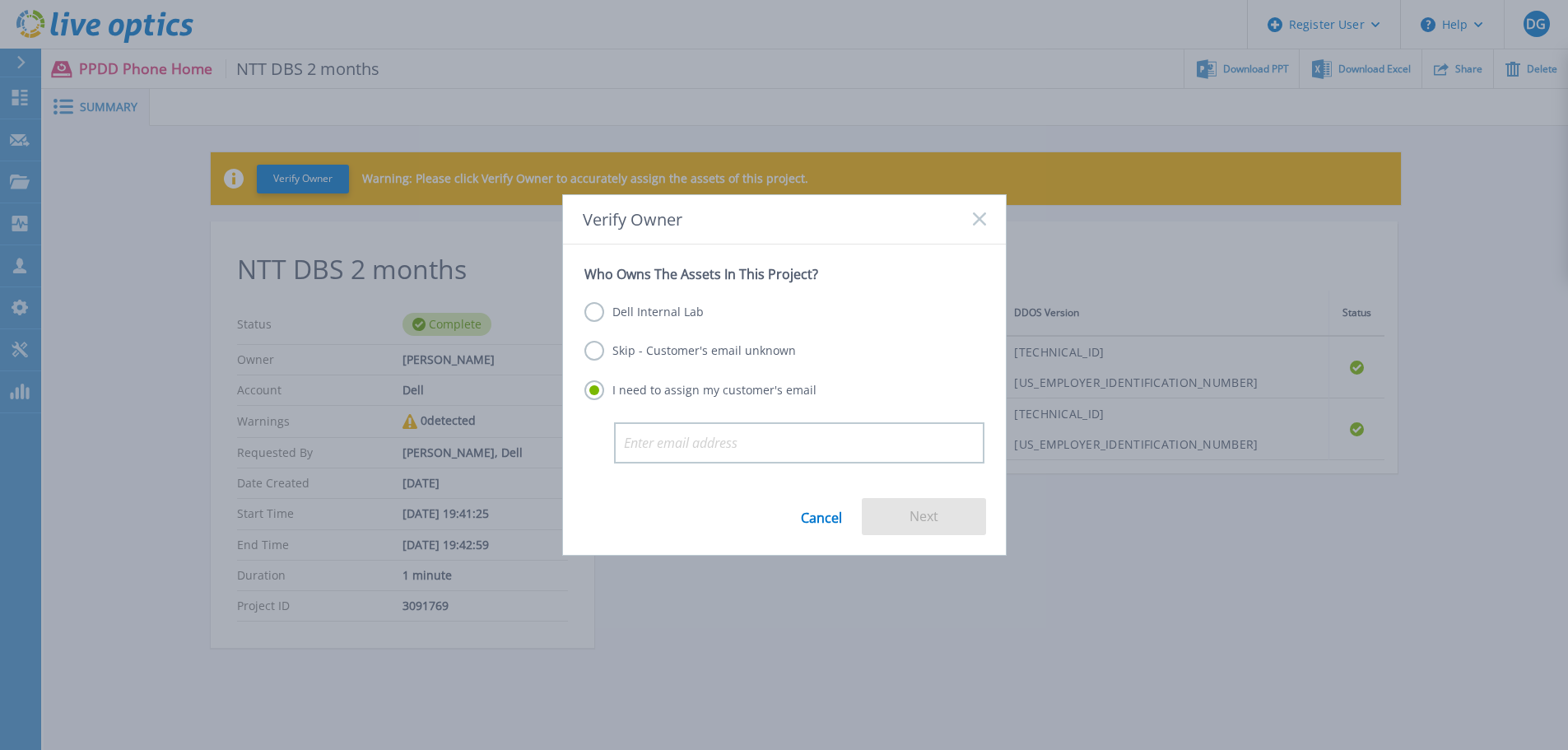
click at [620, 348] on label "Skip - Customer's email unknown" at bounding box center [690, 350] width 212 height 19
click at [0, 0] on input "Skip - Customer's email unknown" at bounding box center [0, 0] width 0 height 0
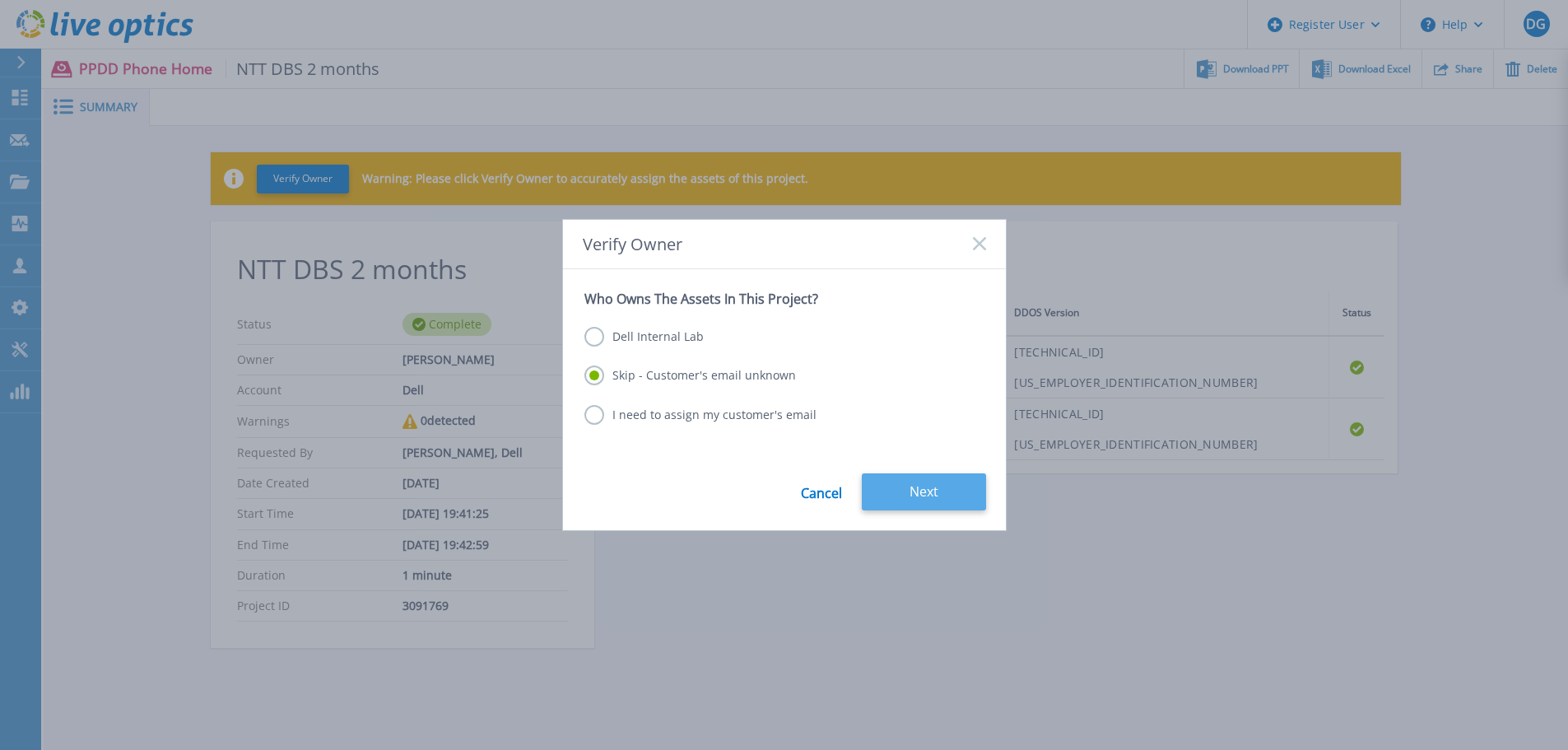
click at [898, 482] on button "Next" at bounding box center [923, 492] width 125 height 37
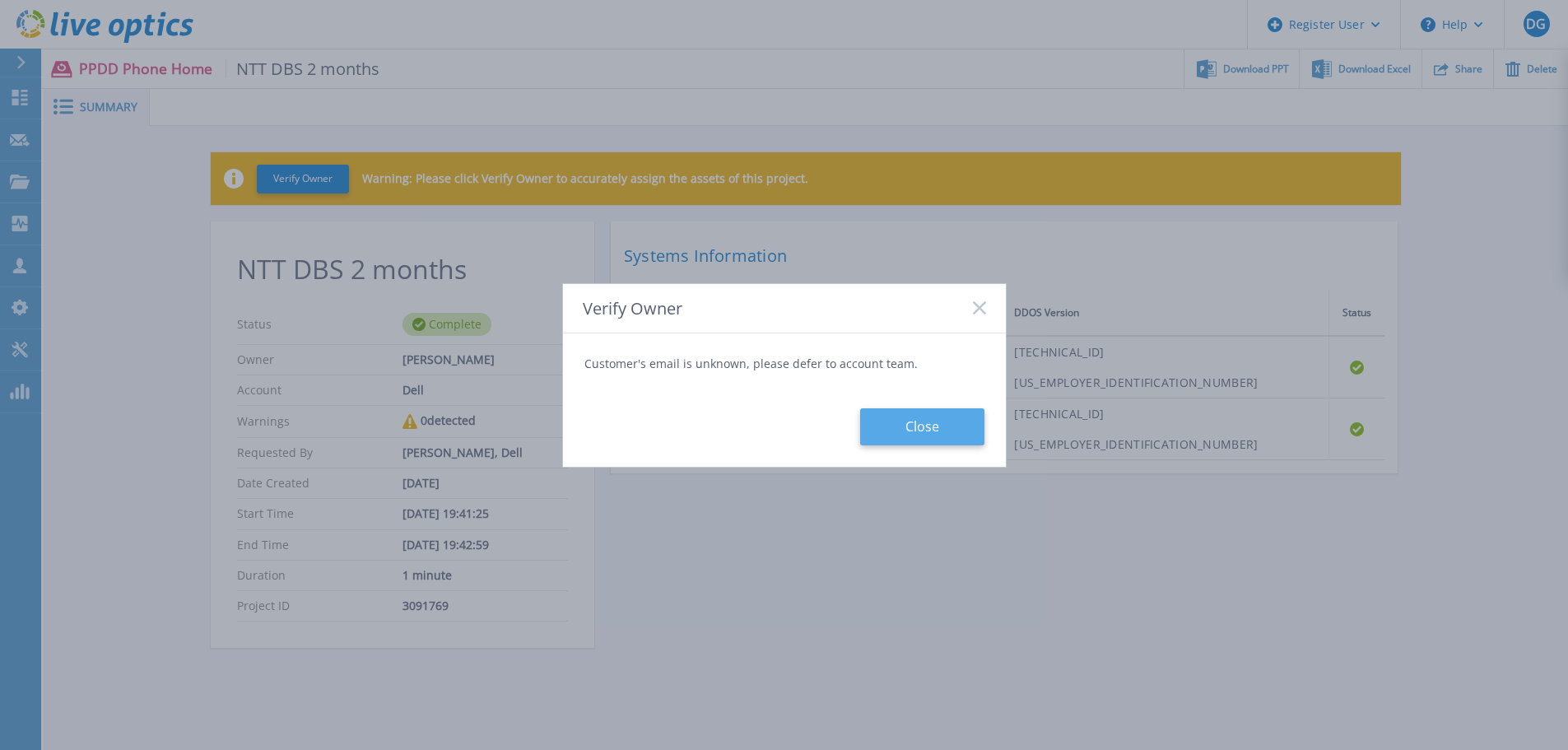
click at [901, 429] on button "Close" at bounding box center [922, 427] width 125 height 37
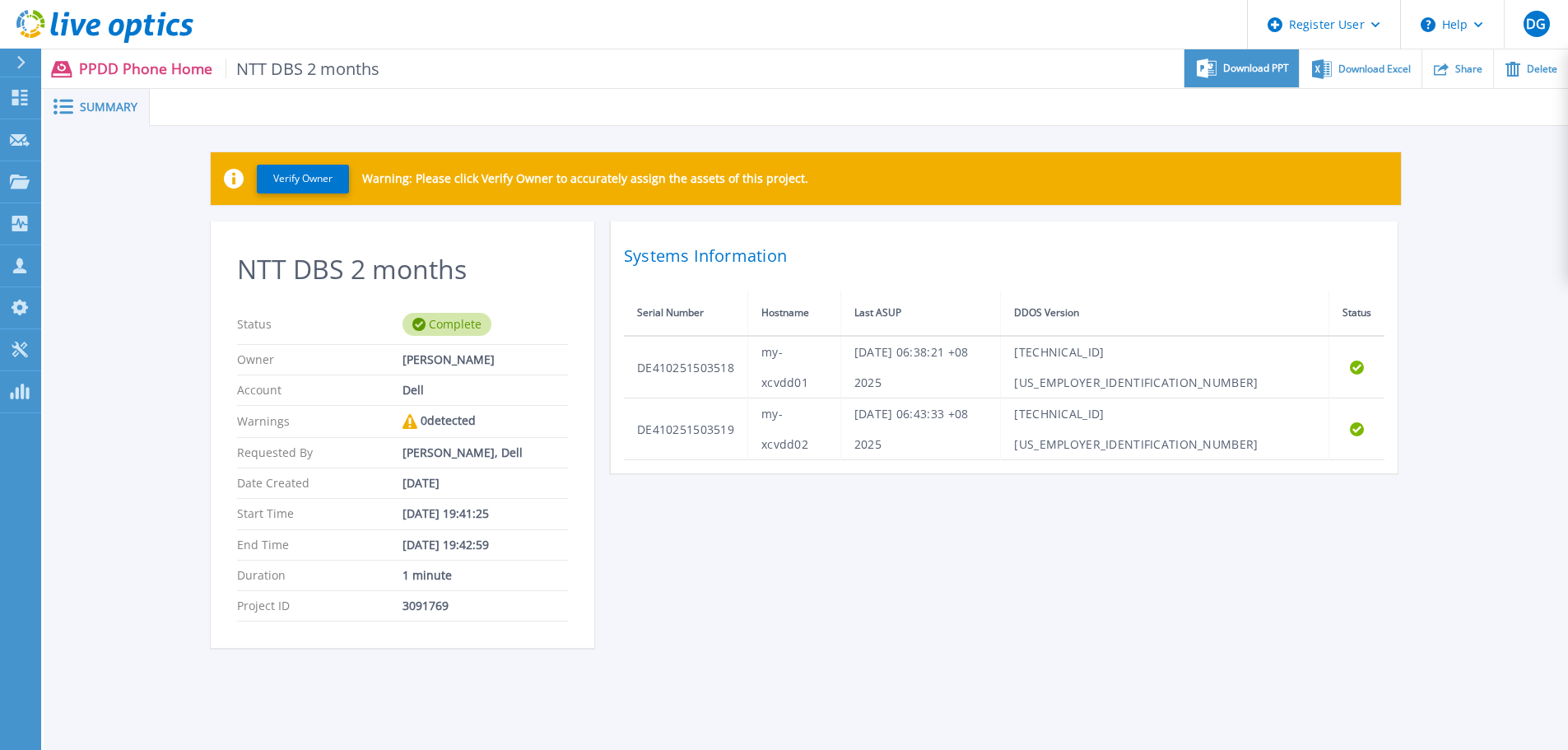
click at [1256, 69] on span "Download PPT" at bounding box center [1256, 69] width 66 height 10
click at [86, 21] on icon at bounding box center [79, 26] width 15 height 16
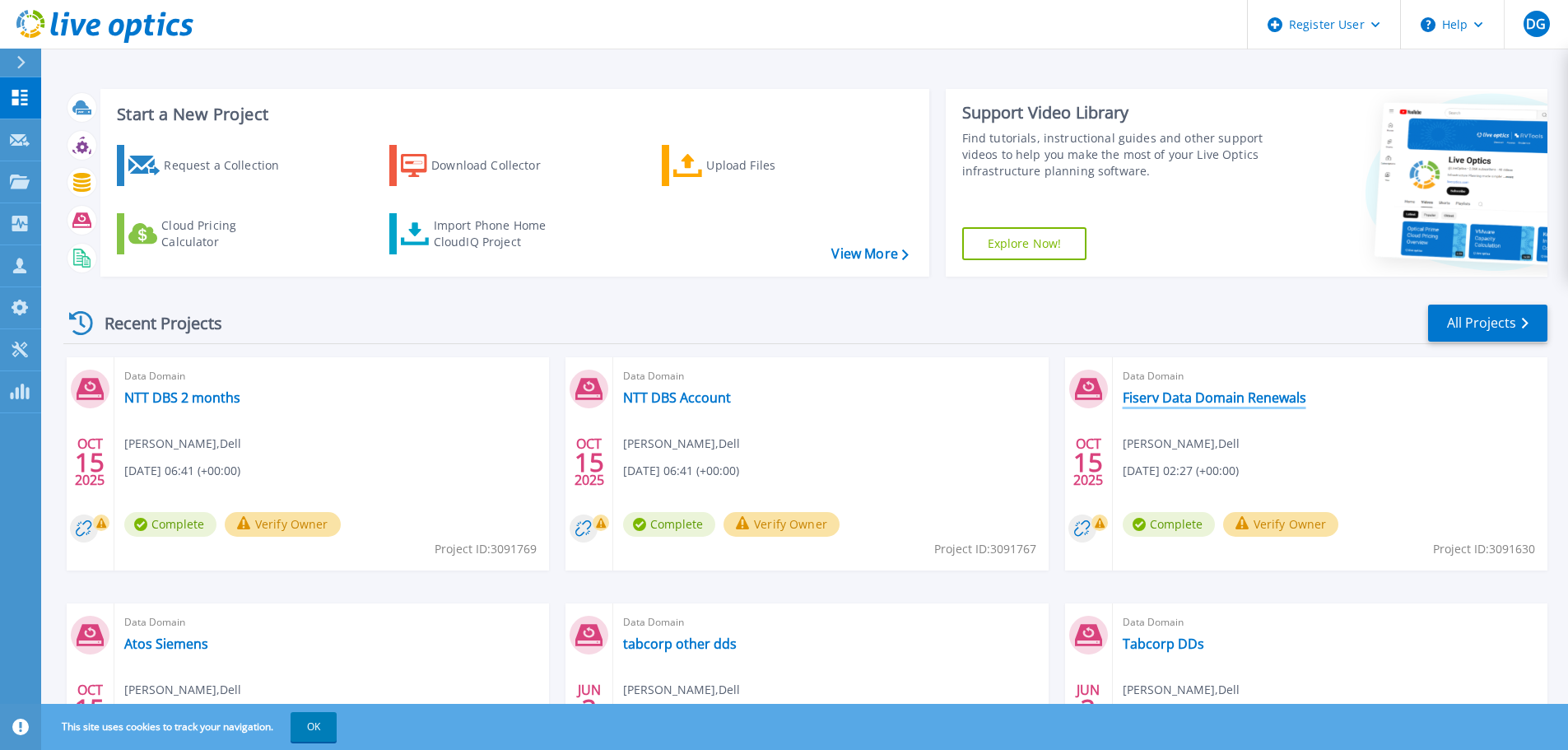
click at [1204, 403] on link "Fiserv Data Domain Renewals" at bounding box center [1214, 397] width 184 height 16
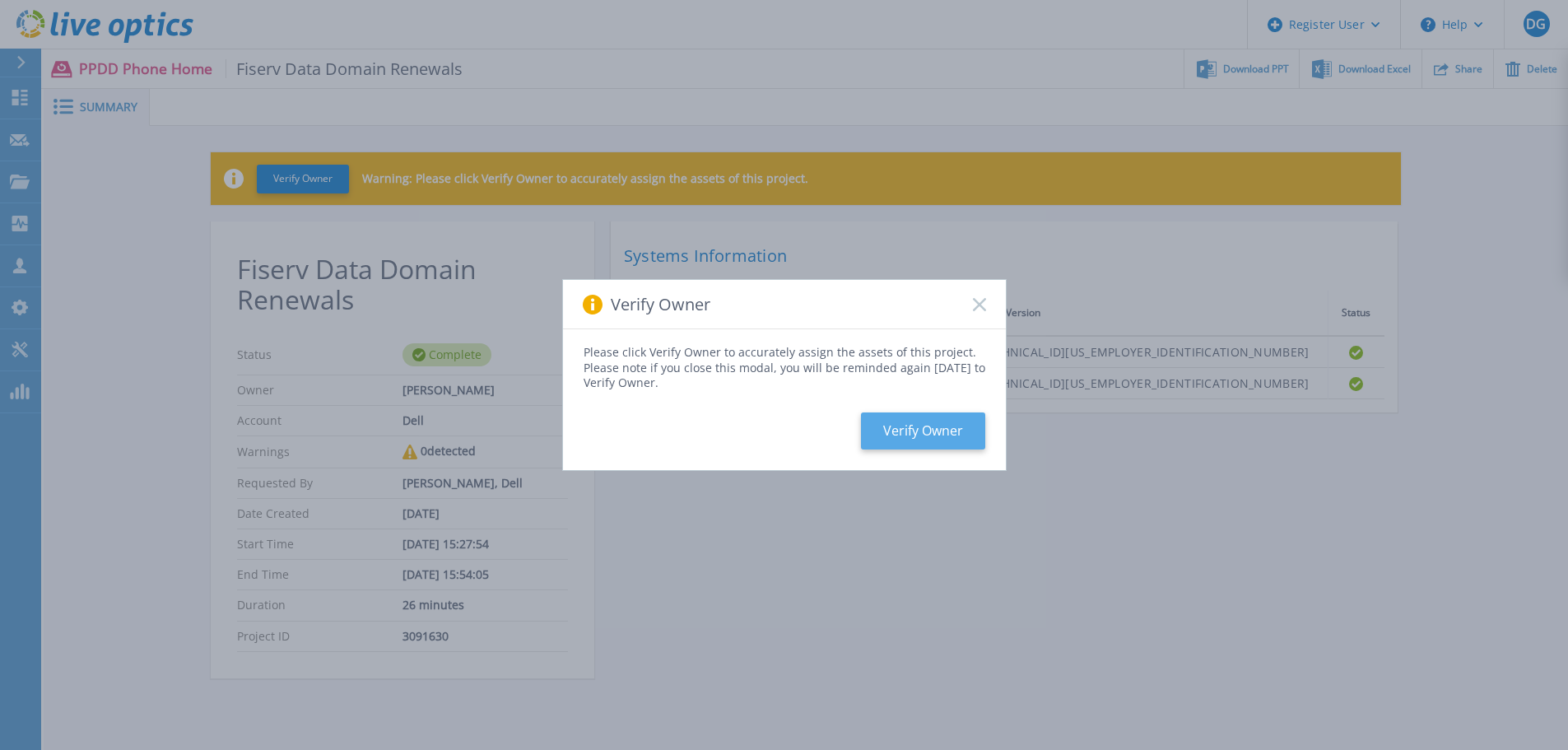
click at [930, 428] on button "Verify Owner" at bounding box center [923, 431] width 125 height 37
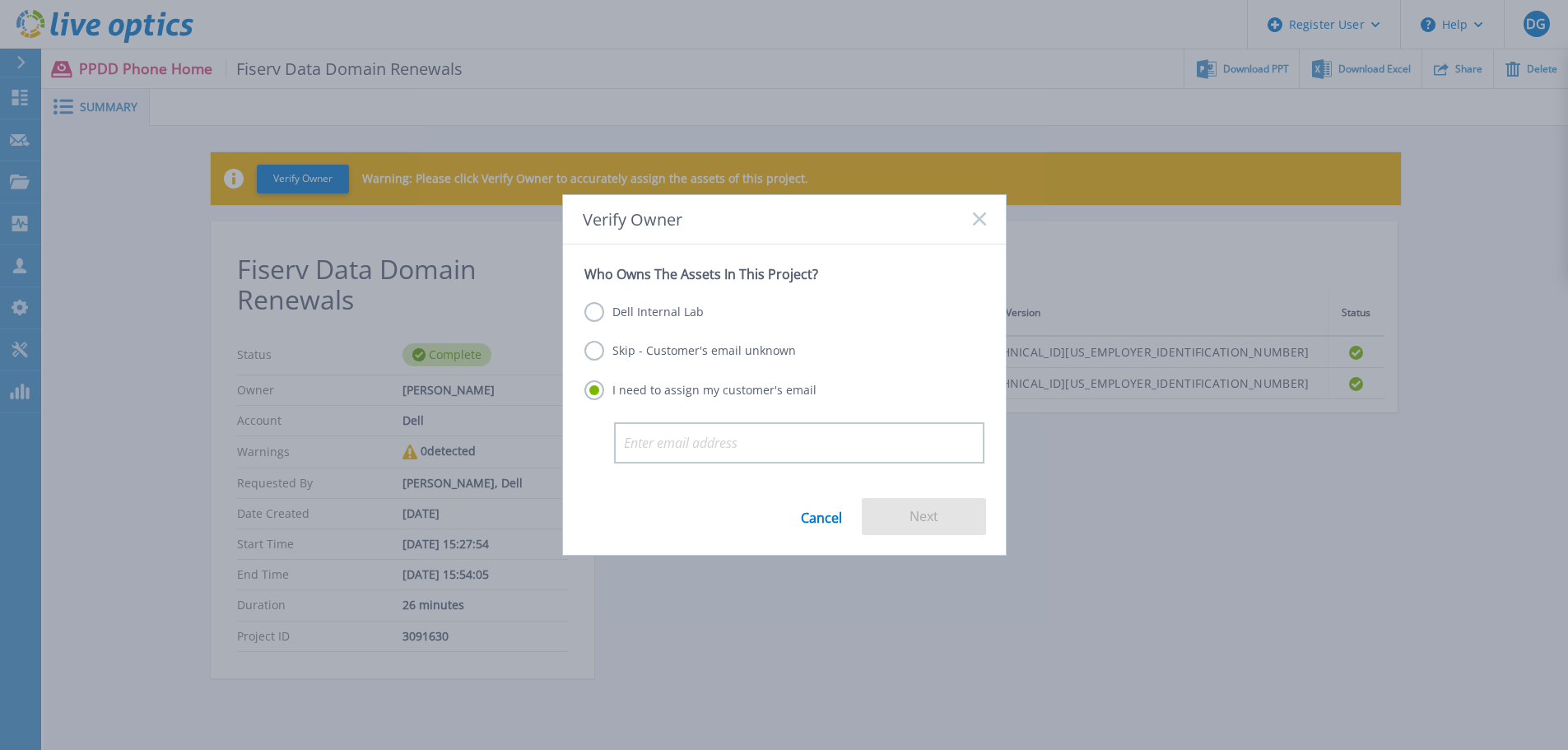
click at [593, 355] on label "Skip - Customer's email unknown" at bounding box center [690, 350] width 212 height 19
click at [0, 0] on input "Skip - Customer's email unknown" at bounding box center [0, 0] width 0 height 0
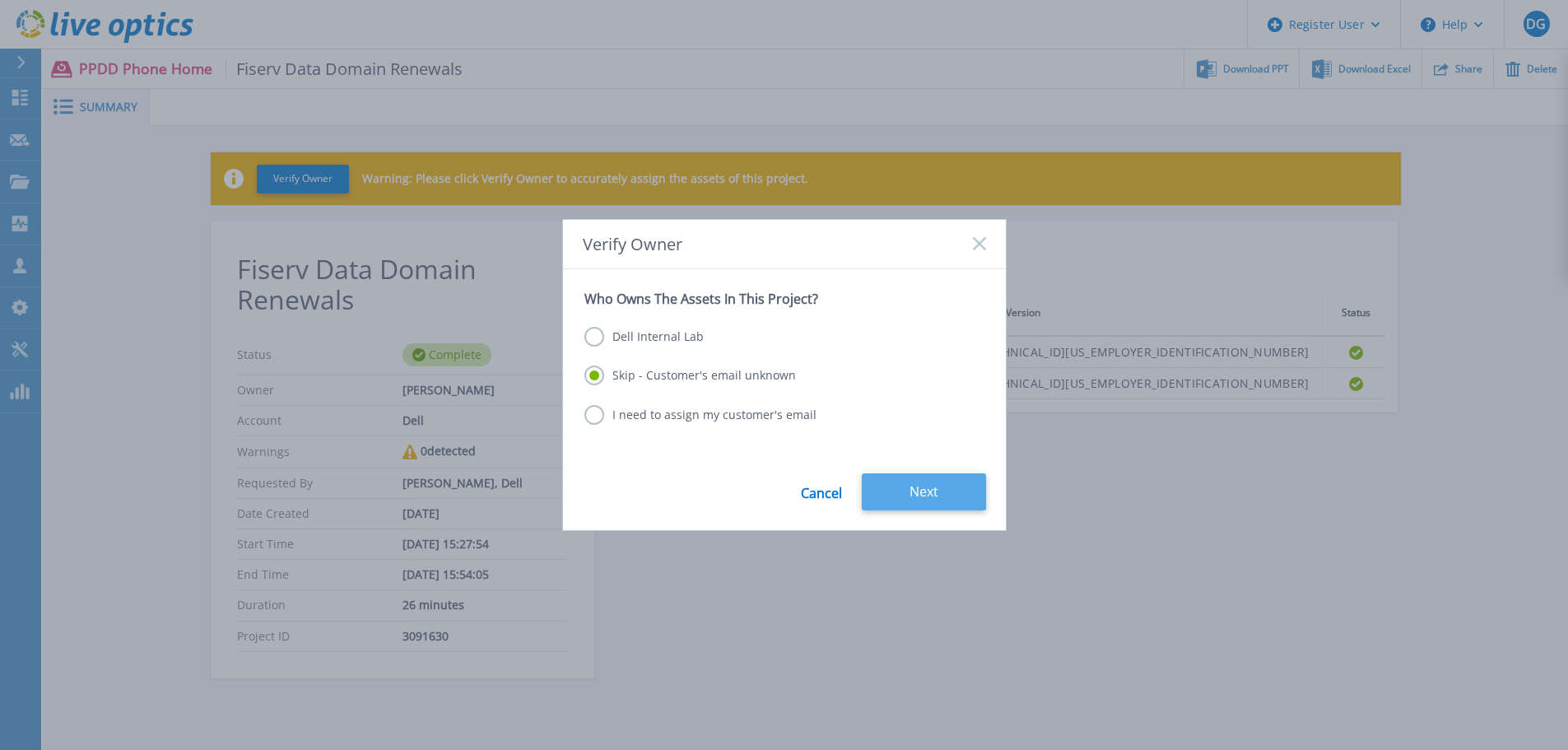
click at [941, 499] on button "Next" at bounding box center [923, 492] width 125 height 37
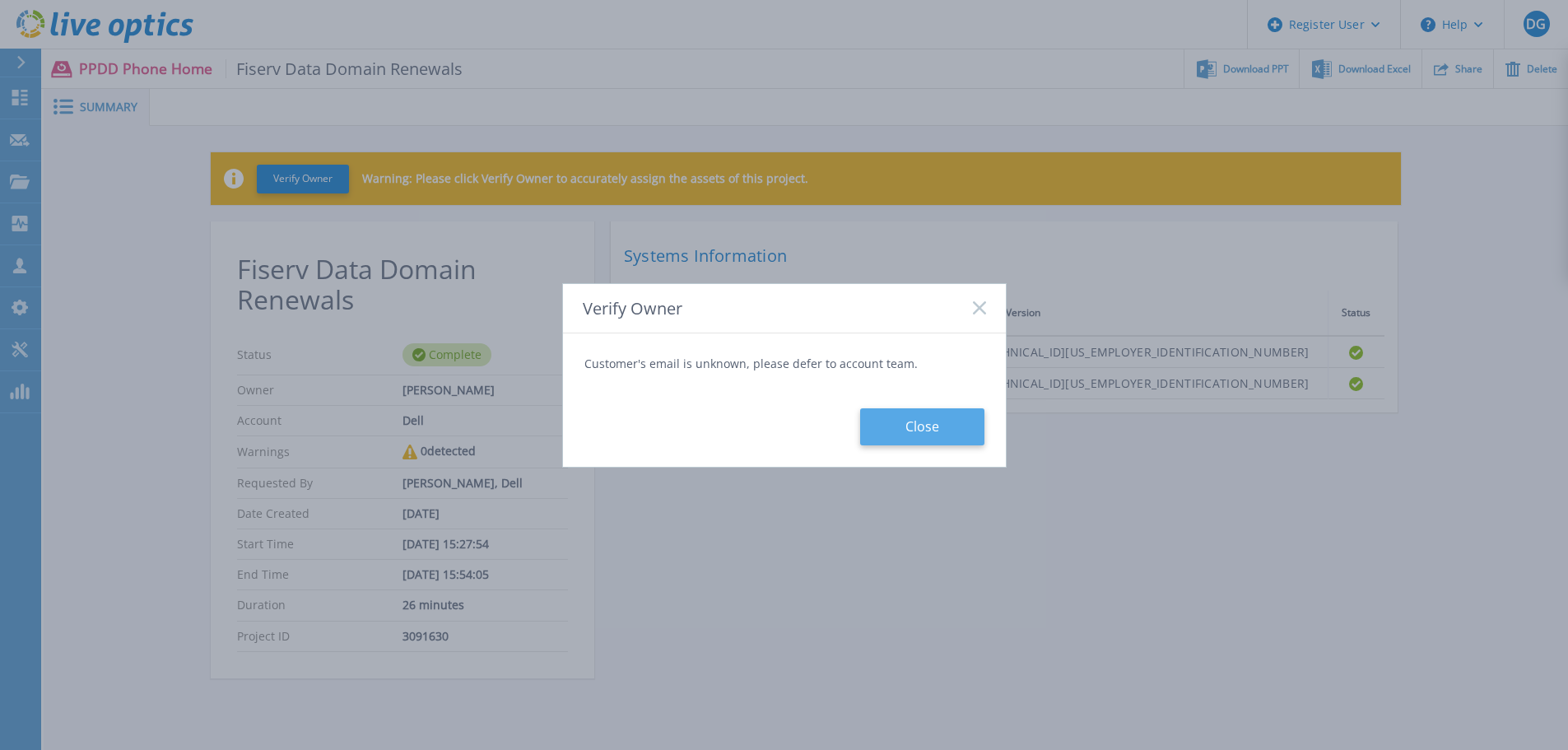
click at [911, 431] on button "Close" at bounding box center [922, 427] width 125 height 37
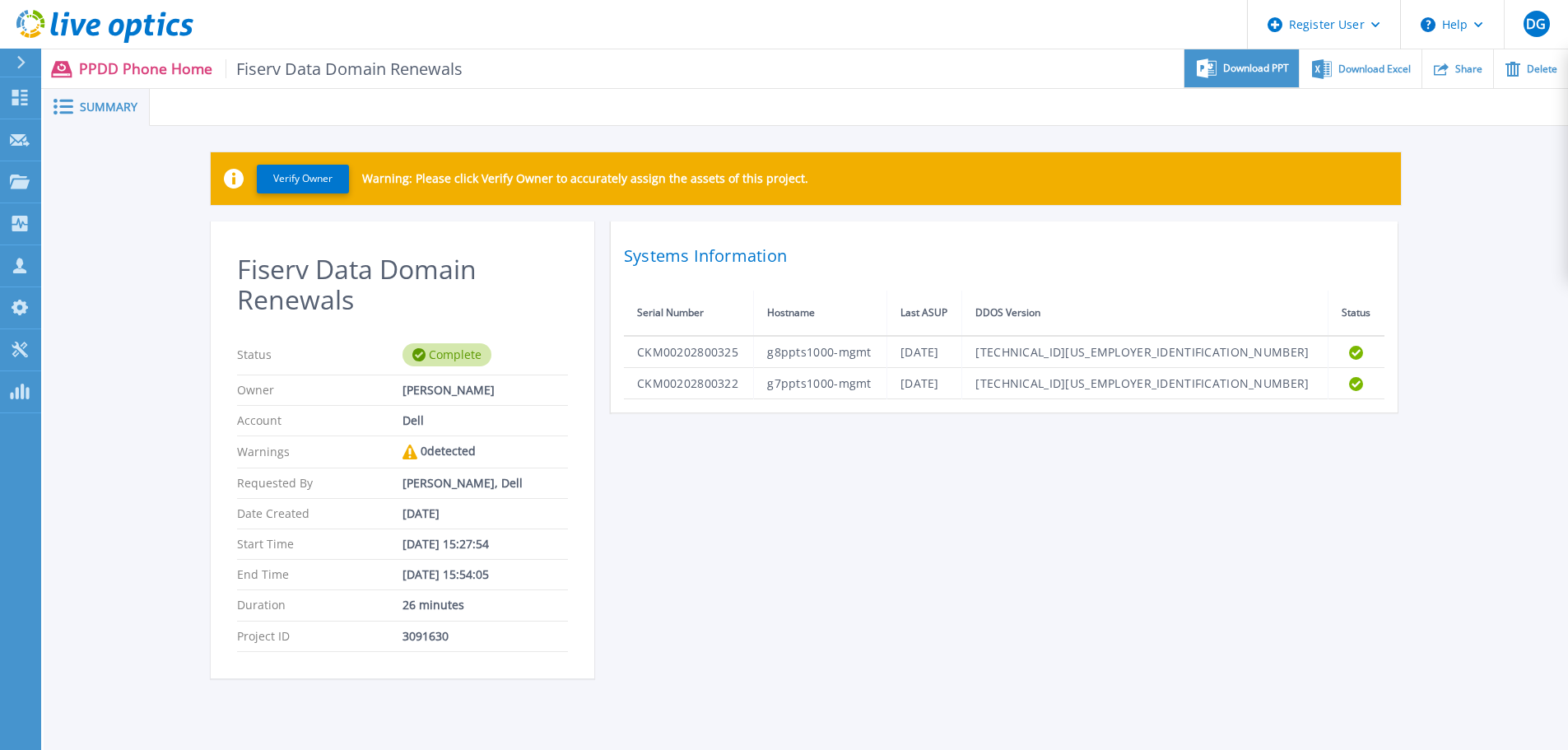
click at [1240, 81] on div "Download PPT" at bounding box center [1241, 69] width 114 height 39
